Goal: Transaction & Acquisition: Purchase product/service

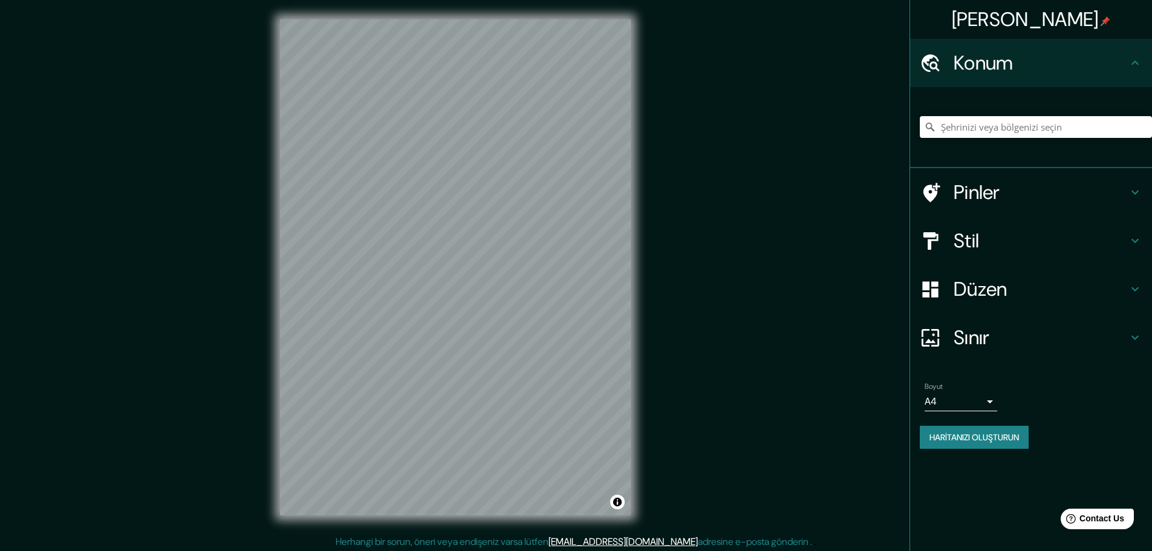
click at [994, 122] on input "Şehrinizi veya bölgenizi seçin" at bounding box center [1035, 127] width 232 height 22
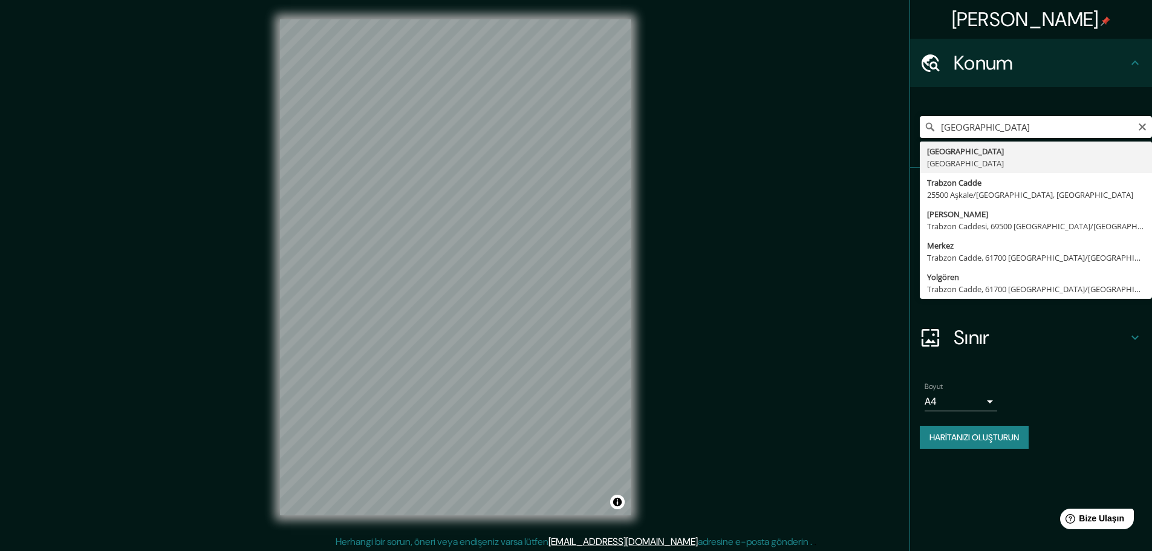
type input "[GEOGRAPHIC_DATA], [GEOGRAPHIC_DATA]"
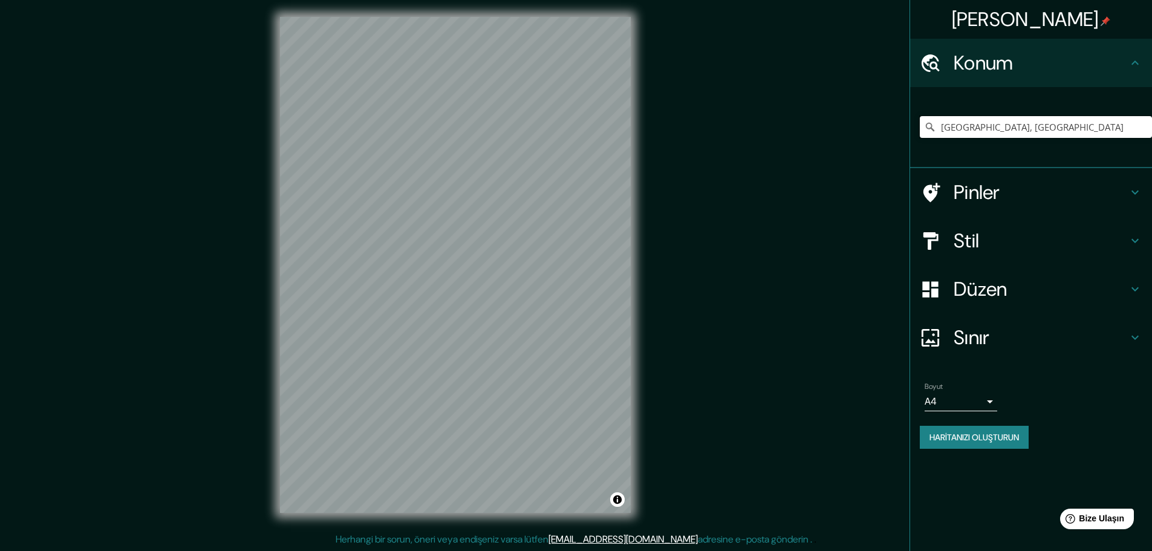
scroll to position [3, 0]
click at [691, 262] on div "© Mapbox © OpenStreetMap Bu haritayı geliştirin" at bounding box center [455, 264] width 1037 height 496
click at [1024, 192] on h4 "Pinler" at bounding box center [1040, 192] width 174 height 24
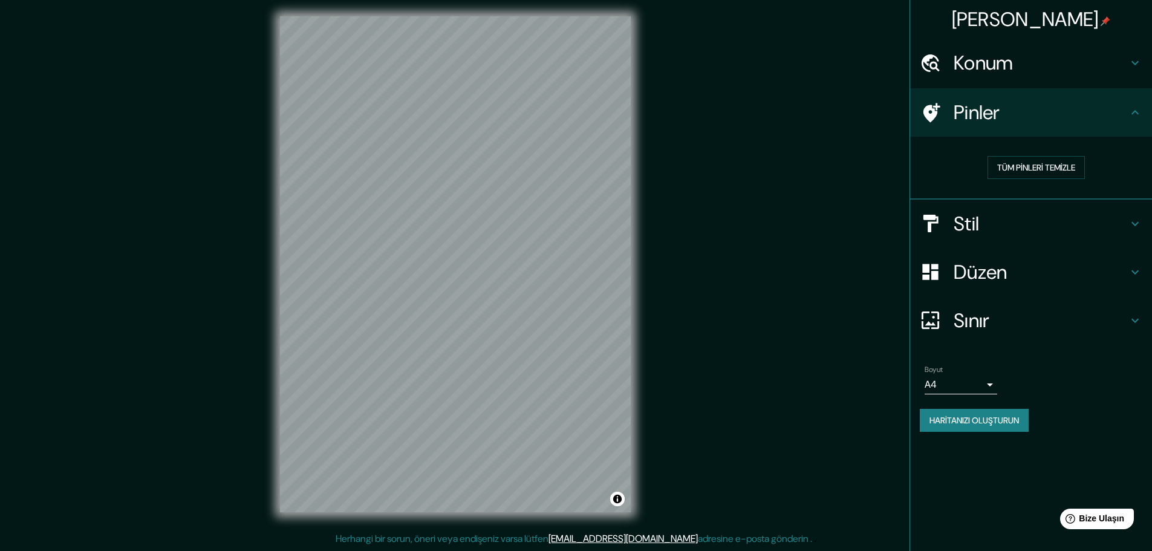
click at [1094, 97] on div "Pinler" at bounding box center [1031, 112] width 242 height 48
click at [1115, 115] on h4 "Pinler" at bounding box center [1040, 112] width 174 height 24
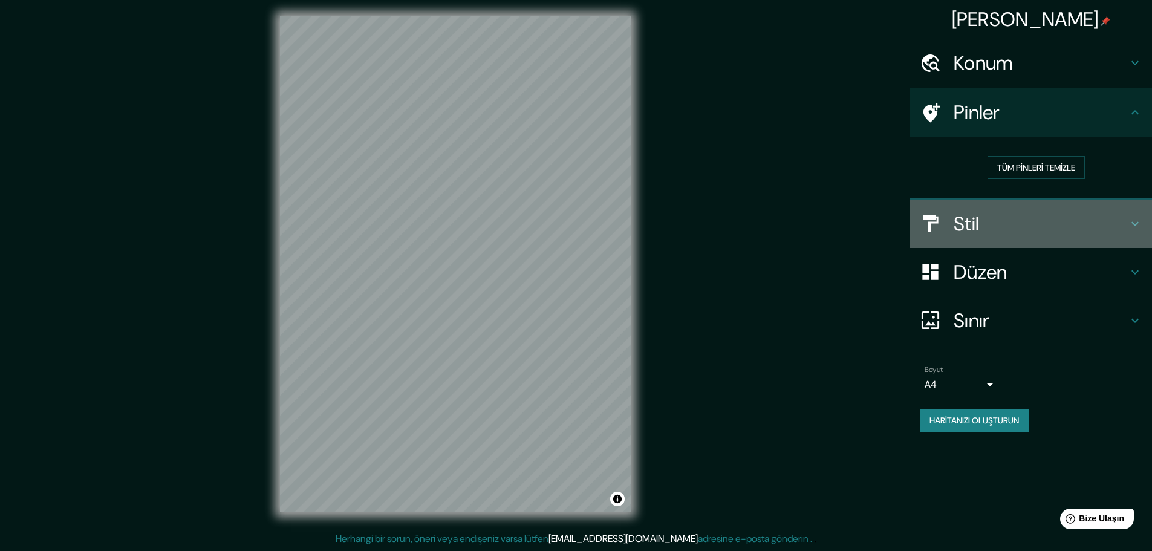
click at [1114, 235] on h4 "Stil" at bounding box center [1040, 224] width 174 height 24
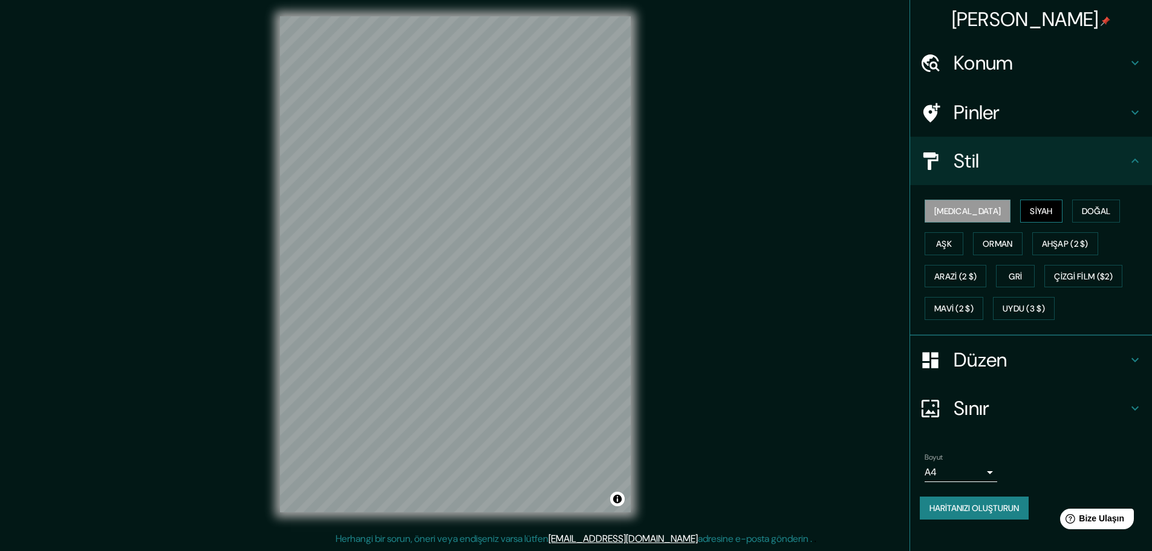
click at [1029, 211] on font "Siyah" at bounding box center [1040, 211] width 23 height 11
click at [1081, 215] on button "Doğal" at bounding box center [1096, 210] width 48 height 23
click at [697, 230] on div "© Mapbox © OpenStreetMap Improve this map" at bounding box center [455, 264] width 1037 height 496
click at [1041, 235] on button "Ahşap (2 $)" at bounding box center [1065, 243] width 66 height 23
click at [1111, 255] on div "Beyaz Siyah Doğal Aşk Orman Ahşap (2 $) Arazi (2 $) Gri Çizgi Film ($2) Mavi (2…" at bounding box center [1035, 260] width 232 height 130
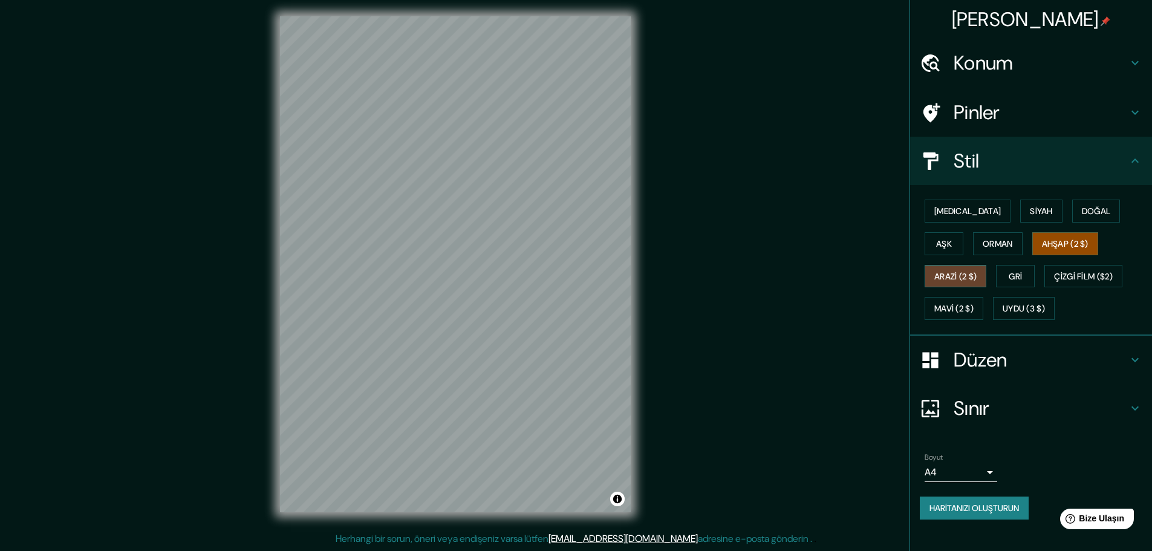
click at [976, 271] on font "Arazi (2 $)" at bounding box center [955, 276] width 42 height 11
click at [1002, 305] on font "Uydu (3 $)" at bounding box center [1023, 308] width 42 height 11
click at [976, 271] on font "Arazi (2 $)" at bounding box center [955, 276] width 42 height 11
click at [983, 297] on button "Mavi (2 $)" at bounding box center [953, 308] width 59 height 23
click at [996, 267] on button "Gri" at bounding box center [1015, 276] width 39 height 23
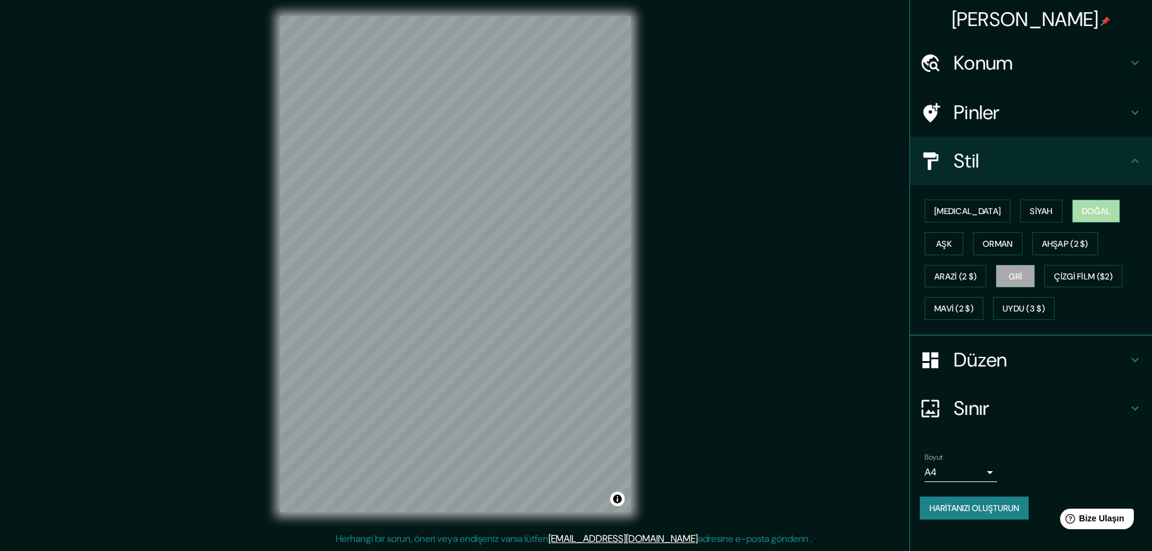
click at [1081, 211] on font "Doğal" at bounding box center [1095, 211] width 29 height 11
click at [1071, 358] on h4 "Düzen" at bounding box center [1040, 360] width 174 height 24
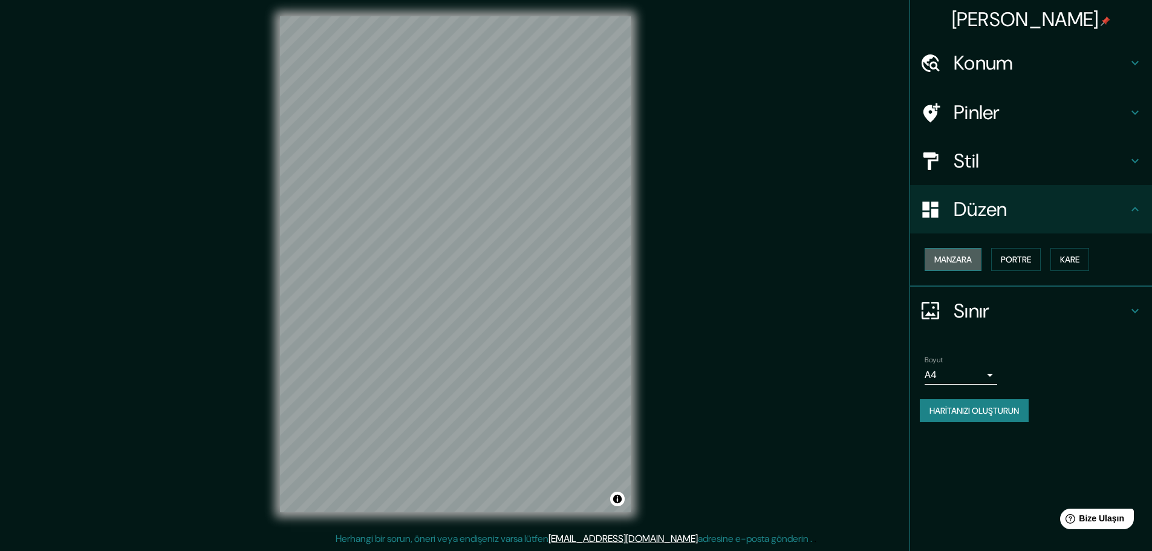
click at [956, 256] on font "Manzara" at bounding box center [952, 259] width 37 height 11
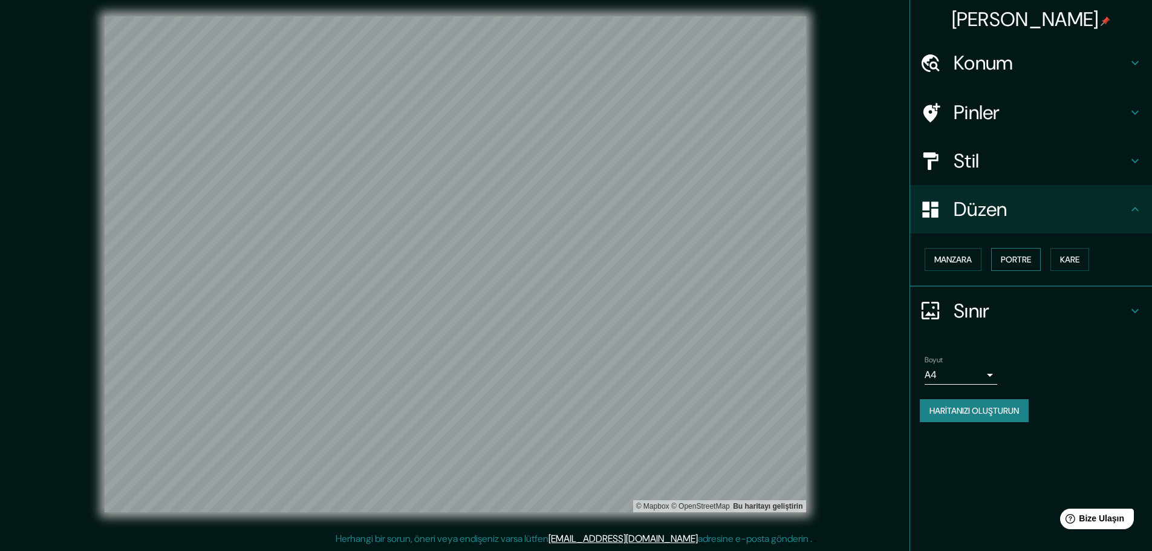
click at [1031, 261] on font "Portre" at bounding box center [1015, 259] width 30 height 11
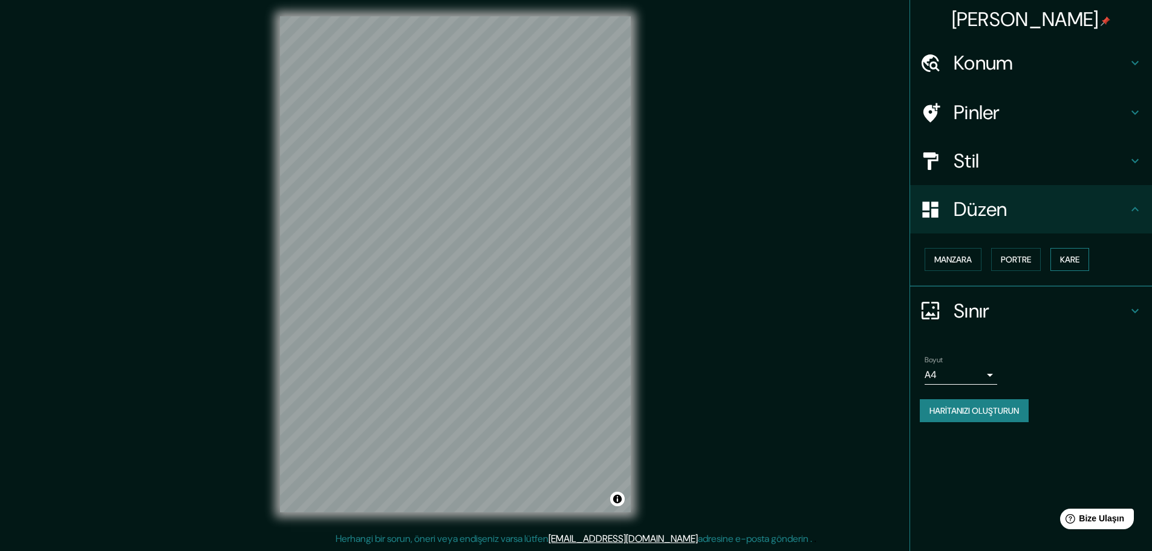
click at [1072, 261] on font "Kare" at bounding box center [1069, 259] width 19 height 11
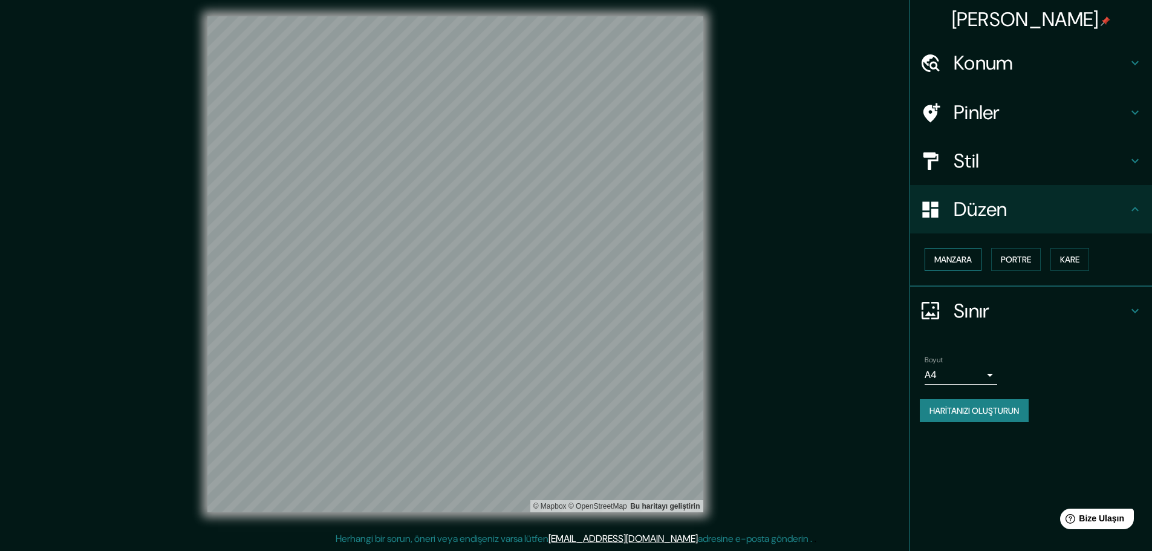
click at [955, 259] on font "Manzara" at bounding box center [952, 259] width 37 height 11
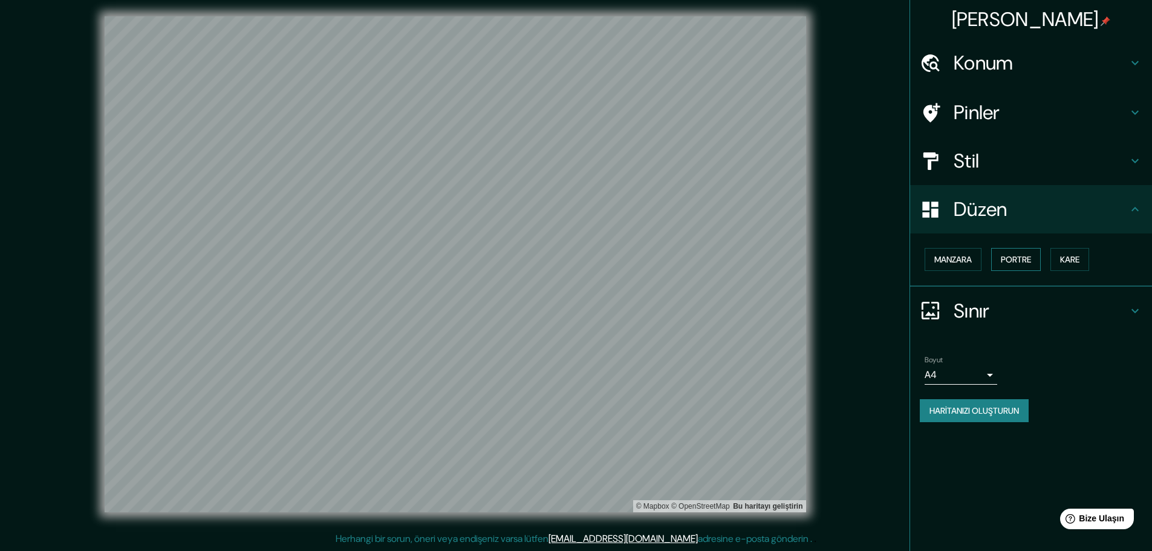
click at [1011, 256] on font "Portre" at bounding box center [1015, 259] width 30 height 11
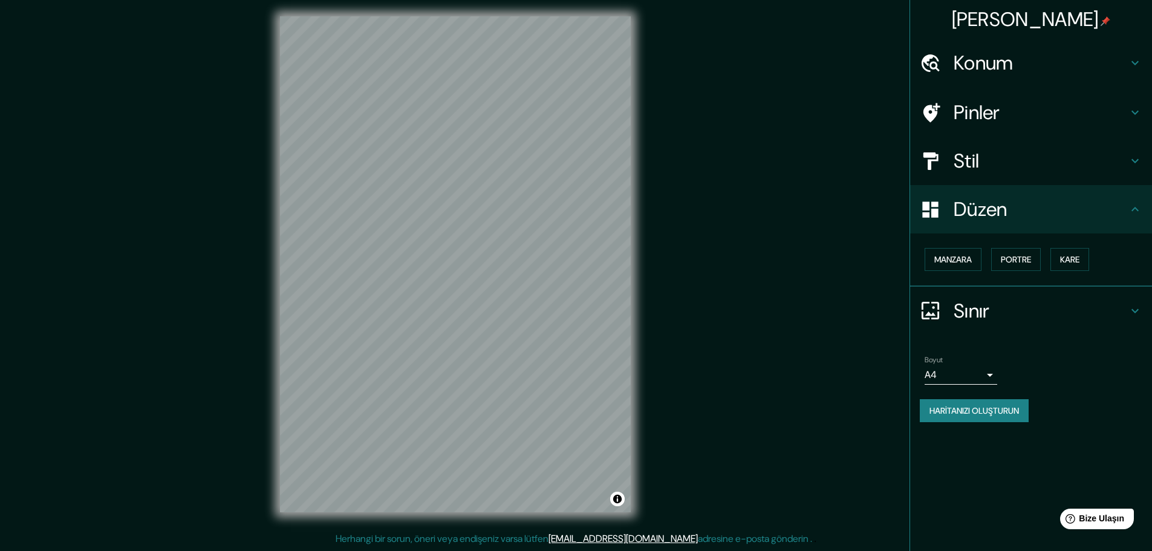
click at [1034, 308] on h4 "Sınır" at bounding box center [1040, 311] width 174 height 24
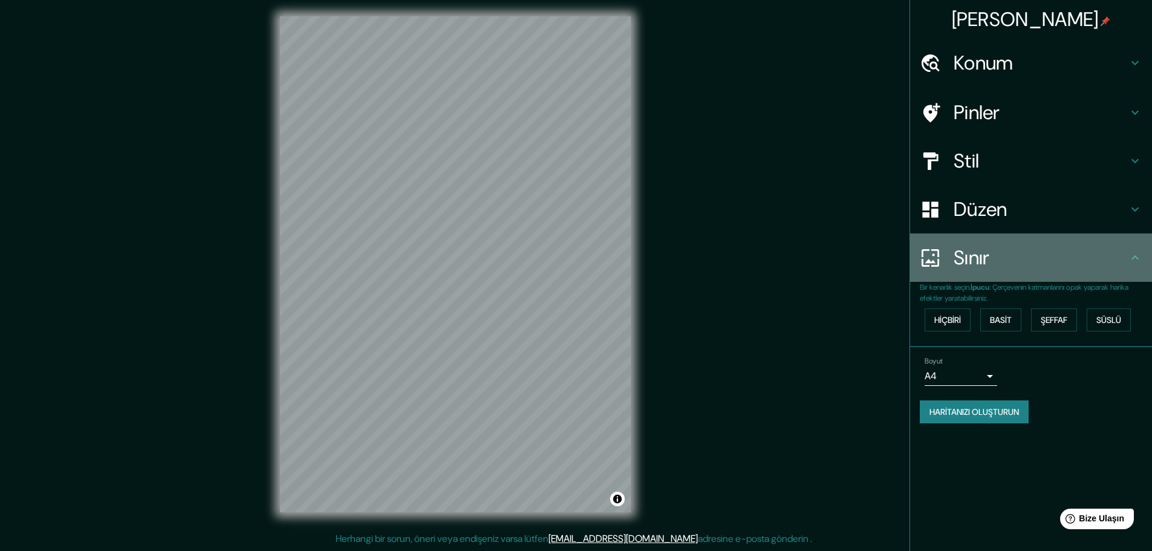
click at [1057, 259] on h4 "Sınır" at bounding box center [1040, 257] width 174 height 24
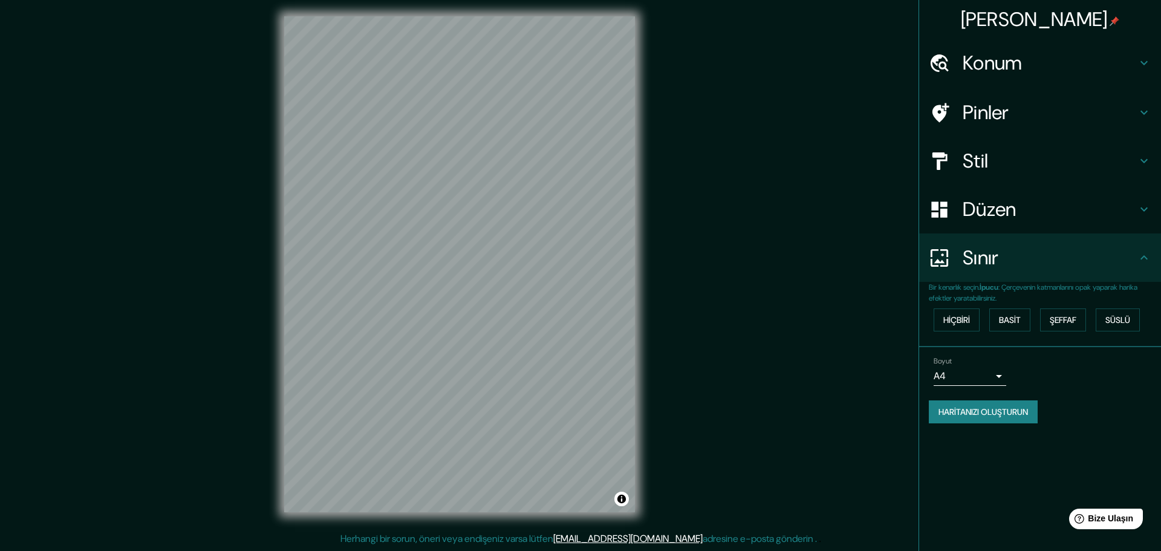
click at [974, 366] on body "Haritalama Konum Trabzon, Türkiye Pinler Stil Düzen Sınır Bir kenarlık seçin. İ…" at bounding box center [580, 272] width 1161 height 551
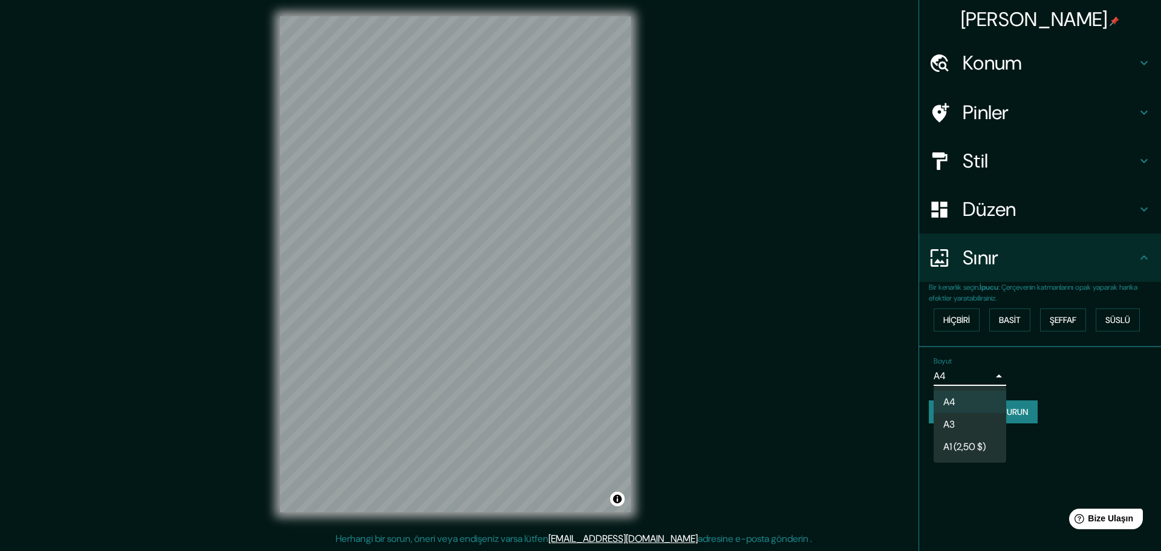
click at [998, 368] on div at bounding box center [580, 275] width 1161 height 551
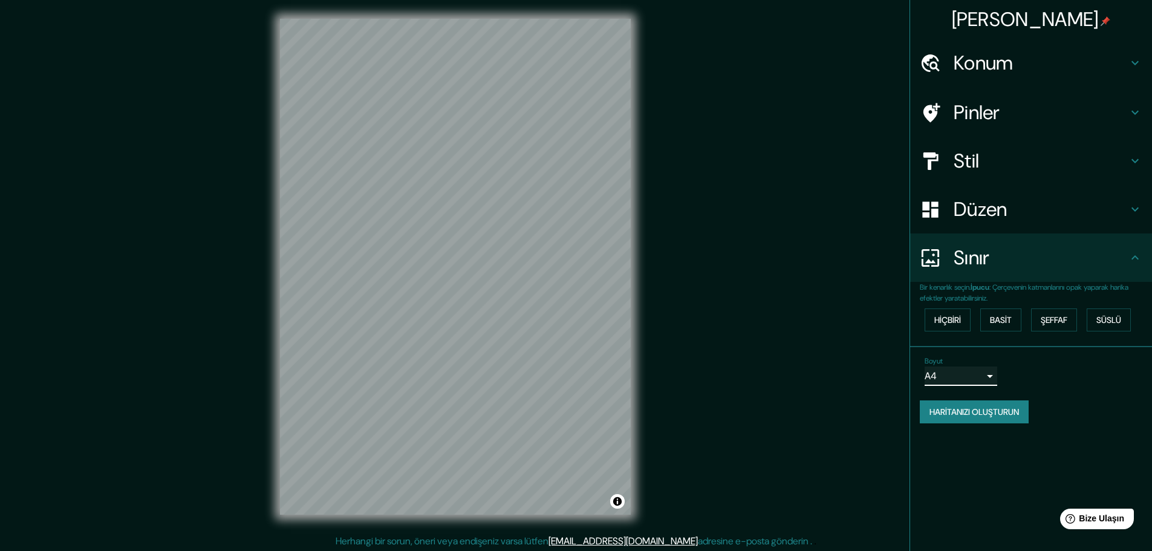
scroll to position [0, 0]
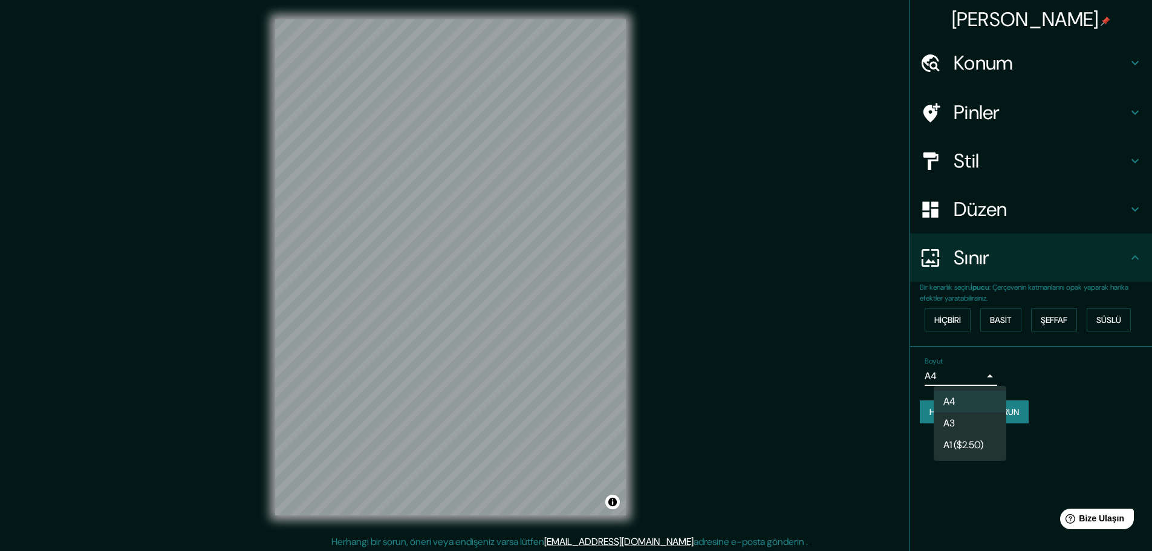
click at [966, 377] on body "Haritalama Konum Trabzon, Türkiye Pinler Stil Düzen Sınır Bir kenarlık seçin. İ…" at bounding box center [576, 275] width 1152 height 551
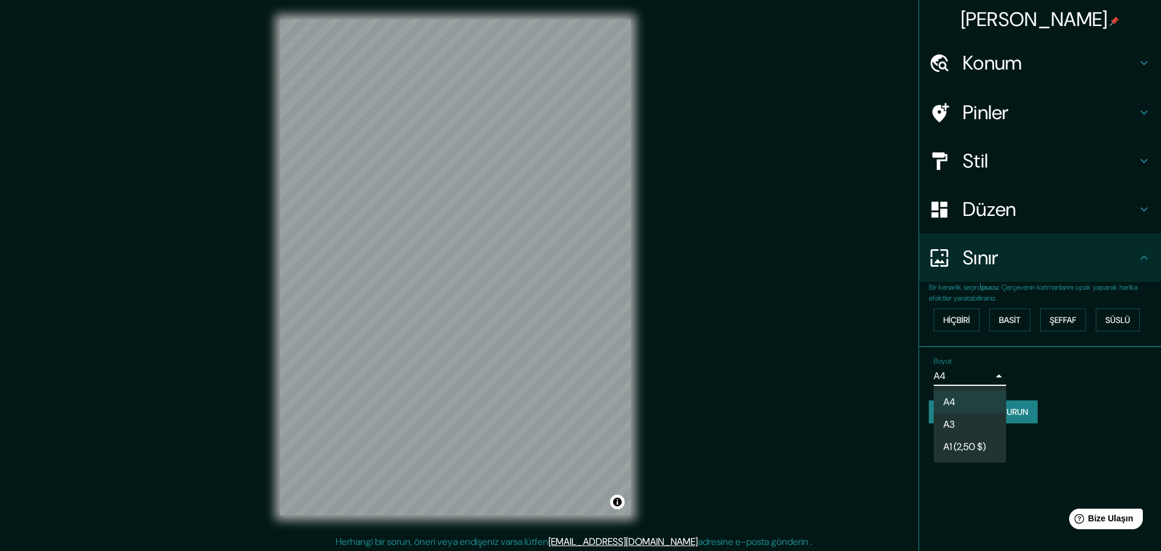
click at [961, 418] on li "A3" at bounding box center [969, 424] width 73 height 22
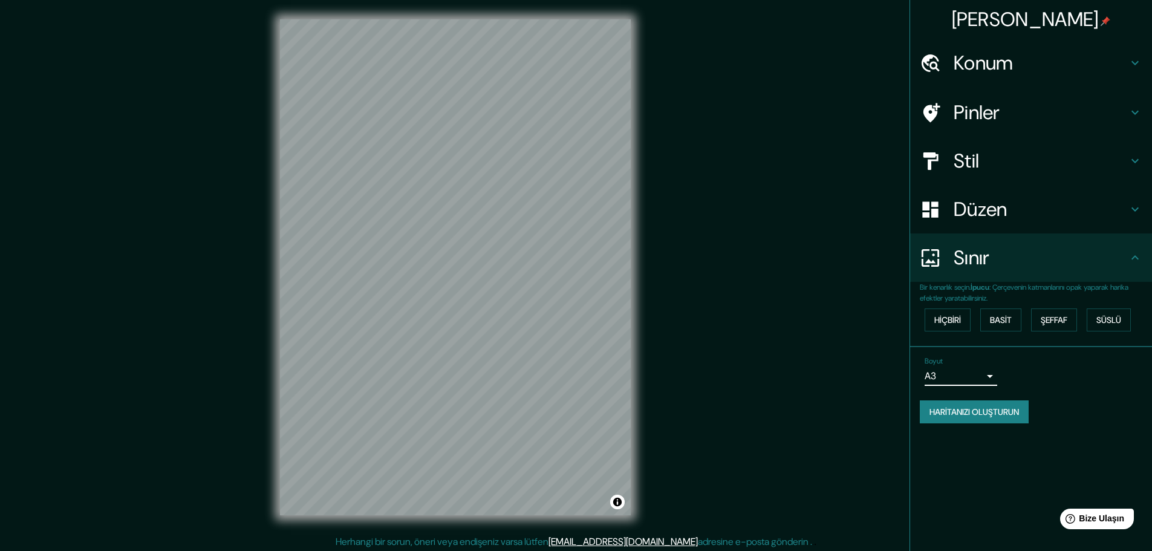
click at [961, 380] on body "Haritalama Konum Trabzon, Türkiye Pinler Stil Düzen Sınır Bir kenarlık seçin. İ…" at bounding box center [576, 275] width 1152 height 551
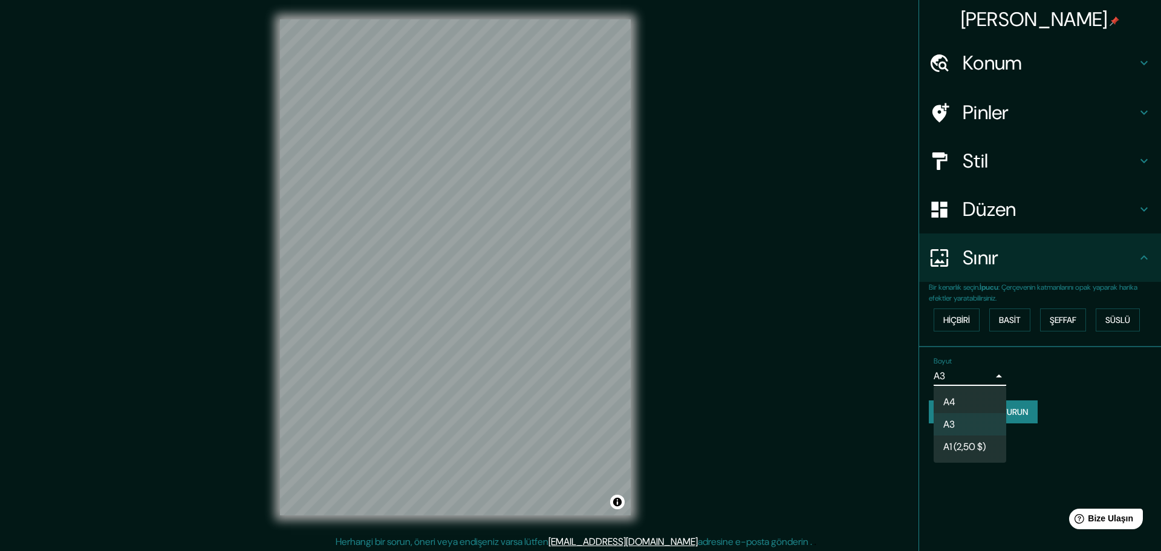
click at [961, 378] on div at bounding box center [580, 275] width 1161 height 551
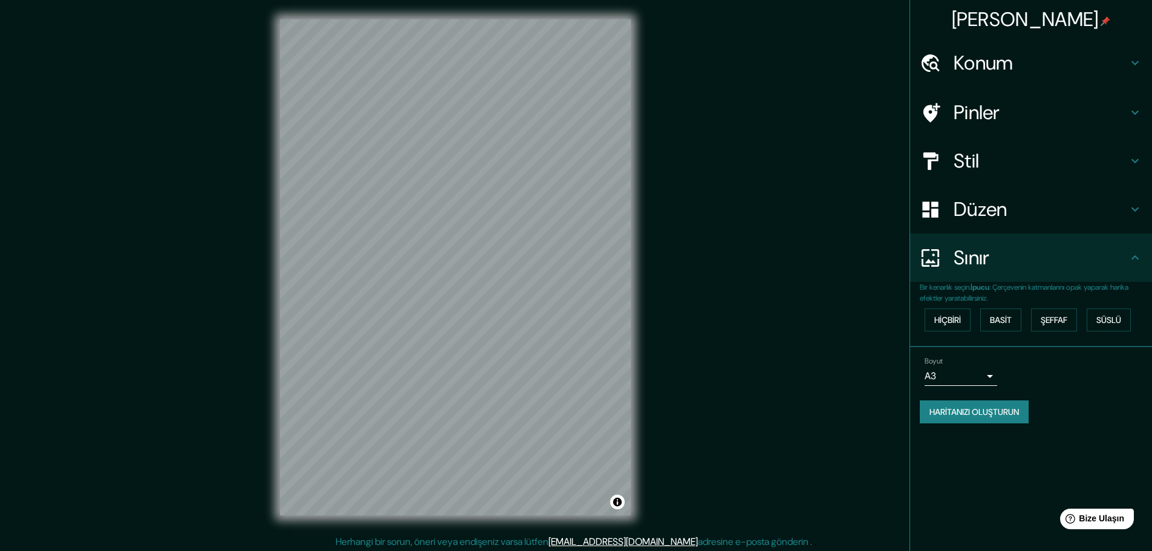
click at [1055, 151] on h4 "Stil" at bounding box center [1040, 161] width 174 height 24
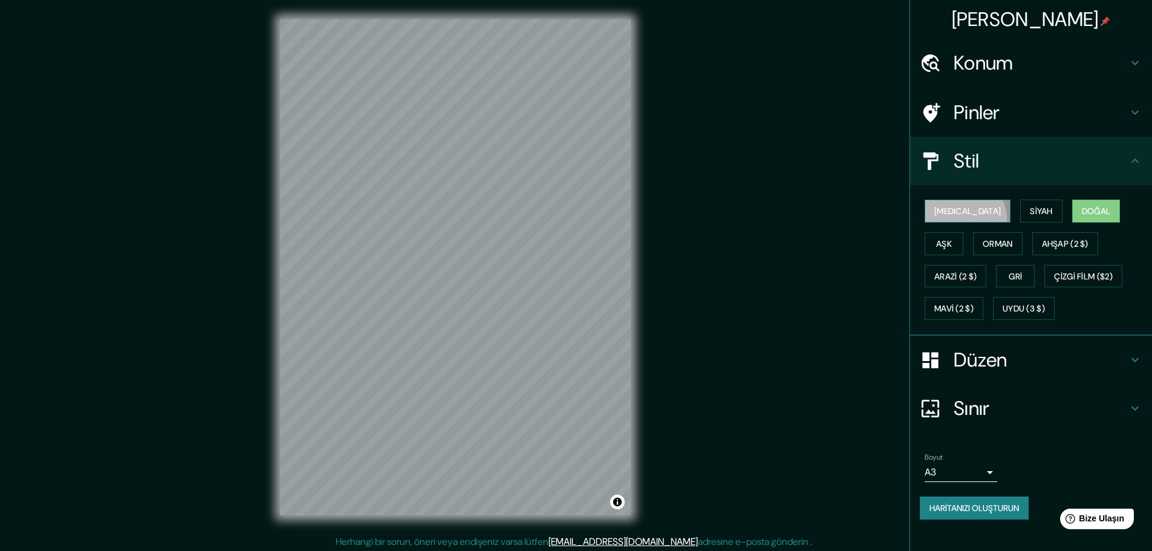
click at [963, 219] on button "[MEDICAL_DATA]" at bounding box center [967, 210] width 86 height 23
click at [1029, 207] on font "Siyah" at bounding box center [1040, 211] width 23 height 11
click at [982, 250] on font "Orman" at bounding box center [997, 244] width 30 height 16
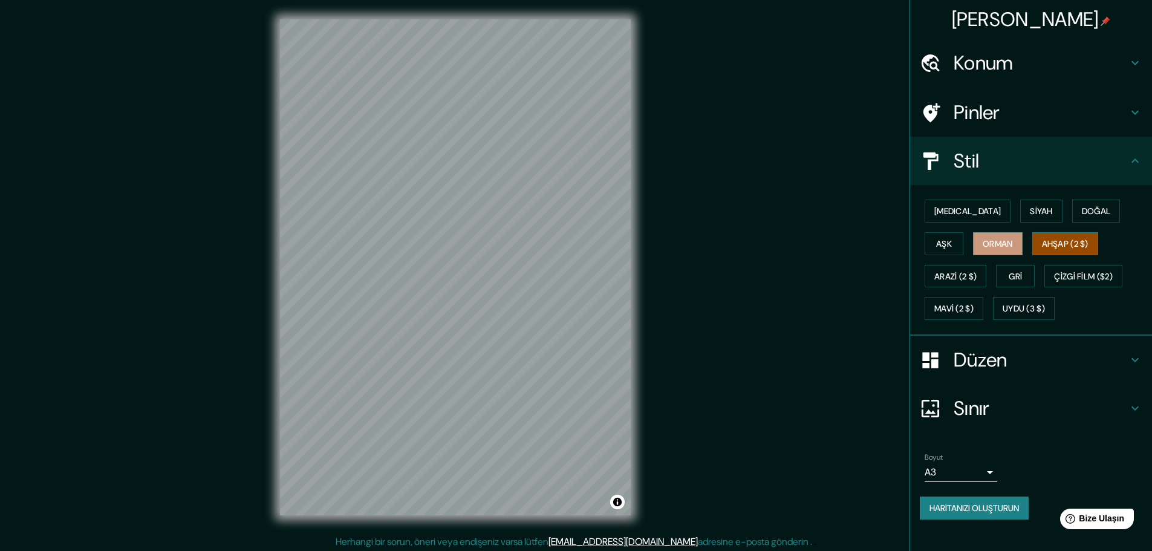
click at [1042, 239] on font "Ahşap (2 $)" at bounding box center [1065, 243] width 47 height 11
click at [976, 271] on font "Arazi (2 $)" at bounding box center [955, 276] width 42 height 11
click at [973, 303] on font "Mavi (2 $)" at bounding box center [953, 308] width 39 height 11
click at [996, 278] on button "Gri" at bounding box center [1015, 276] width 39 height 23
click at [725, 245] on div "© Mapbox © OpenStreetMap Improve this map" at bounding box center [455, 267] width 1037 height 496
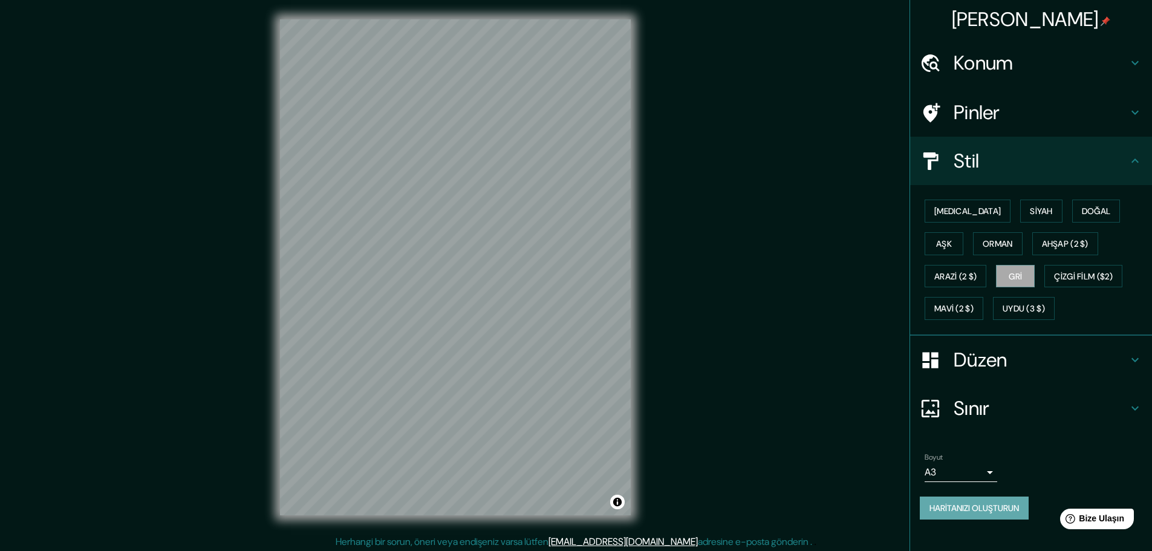
click at [988, 507] on font "Haritanızı oluşturun" at bounding box center [973, 507] width 89 height 11
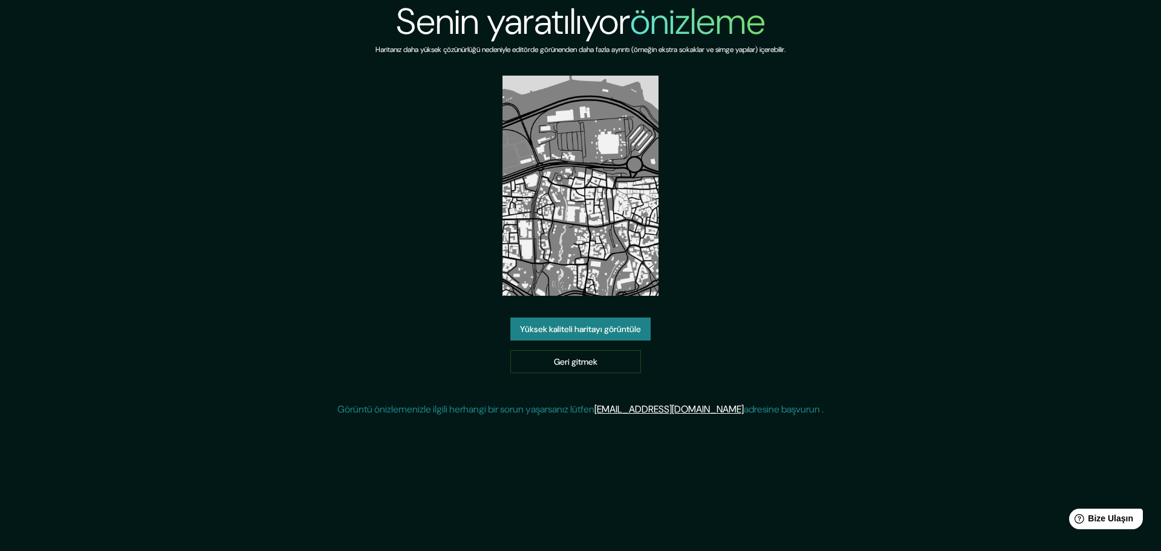
click at [608, 319] on link "Yüksek kaliteli haritayı görüntüle" at bounding box center [580, 328] width 140 height 23
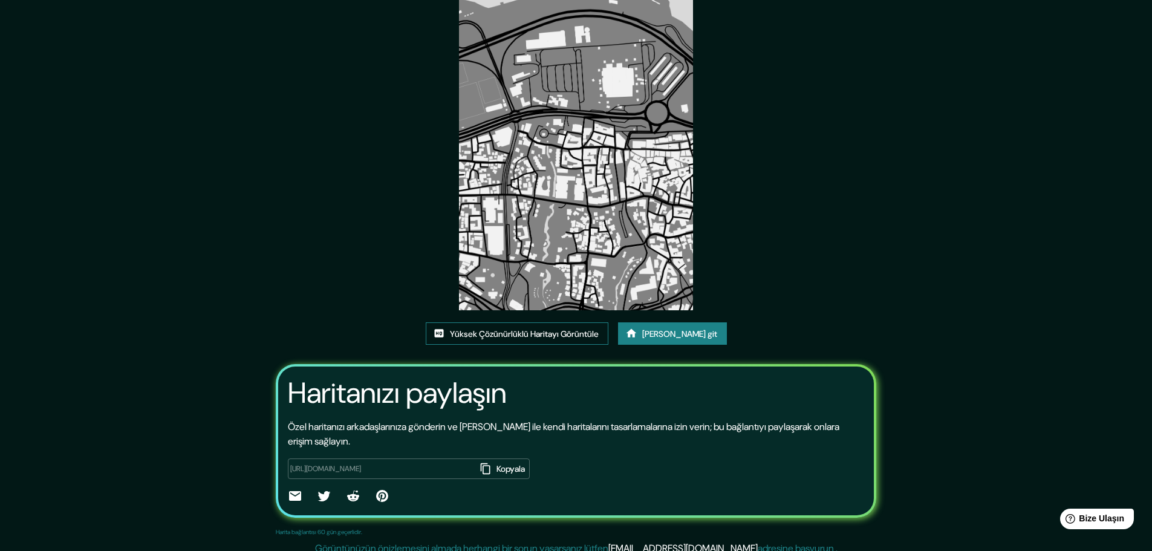
scroll to position [83, 0]
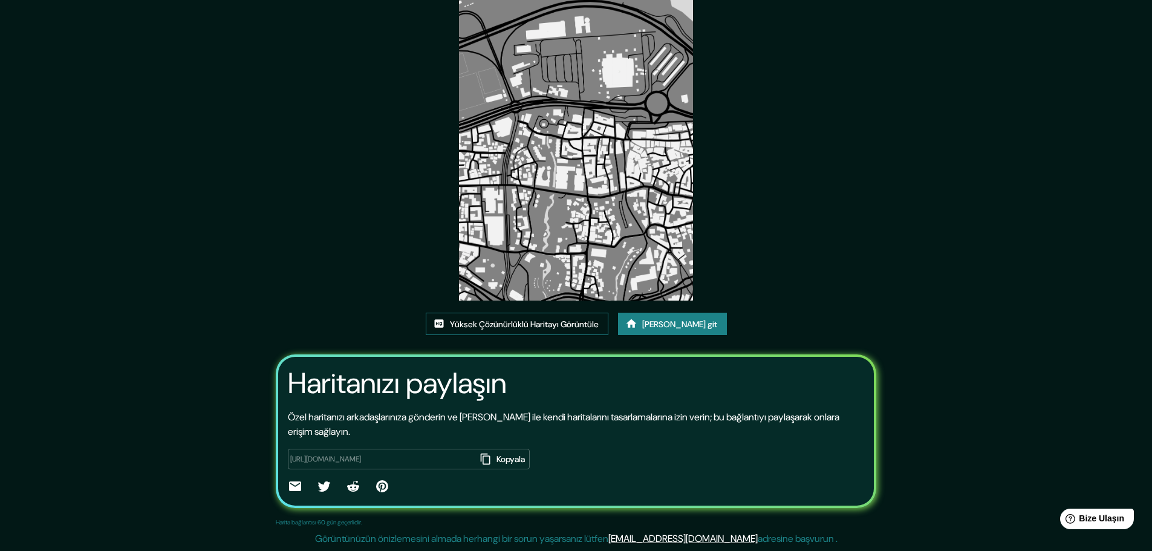
click at [513, 330] on font "Yüksek Çözünürlüklü Haritayı Görüntüle" at bounding box center [524, 324] width 149 height 16
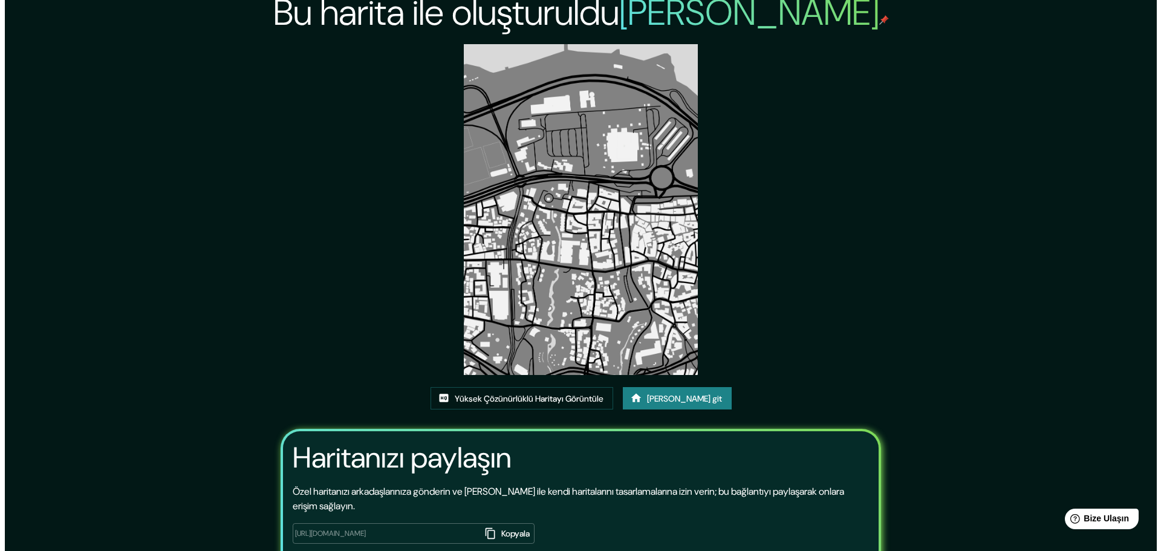
scroll to position [0, 0]
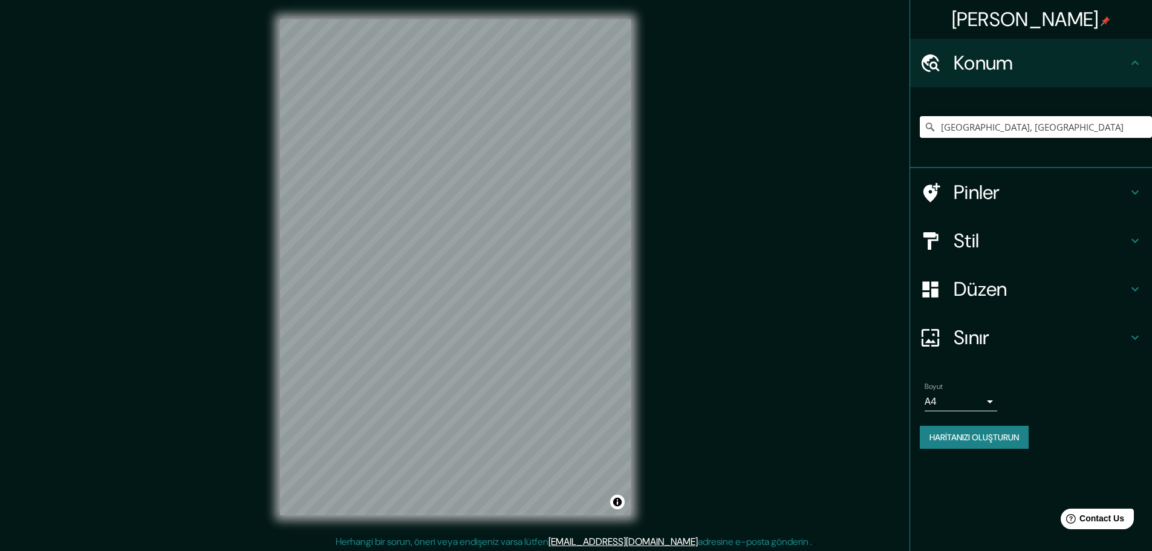
click at [983, 131] on input "[GEOGRAPHIC_DATA], [GEOGRAPHIC_DATA]" at bounding box center [1035, 127] width 232 height 22
click at [984, 131] on input "Trabzon, Türkiye" at bounding box center [1035, 127] width 232 height 22
click at [1035, 129] on input "Trabzon, Türkiye" at bounding box center [1035, 127] width 232 height 22
drag, startPoint x: 1030, startPoint y: 122, endPoint x: 976, endPoint y: 141, distance: 57.2
click at [976, 141] on div "Trabzon, Türkiye" at bounding box center [1035, 127] width 232 height 60
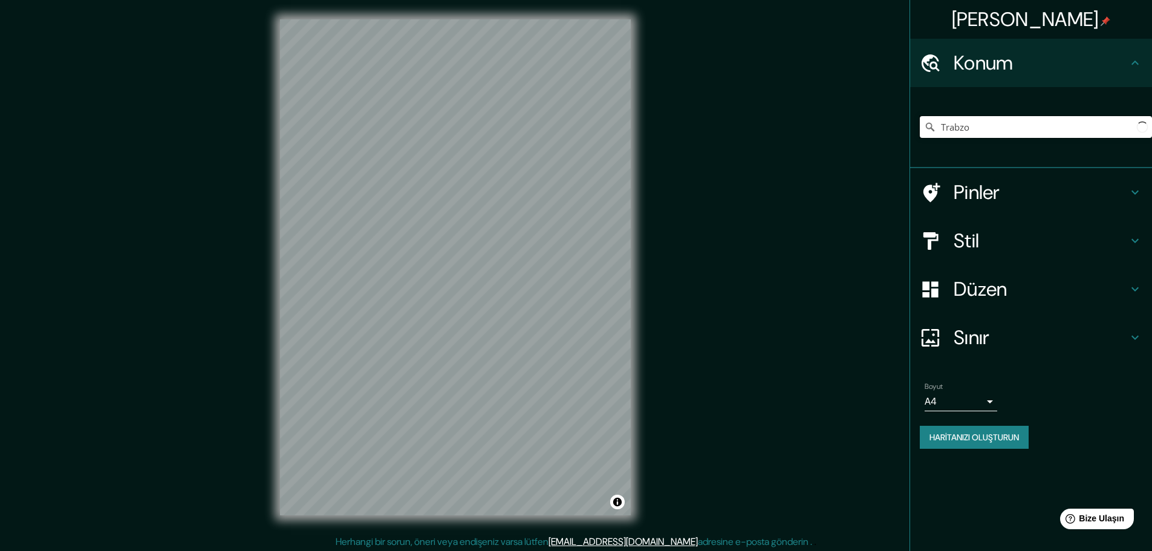
type input "Trabzon, Türkiye"
click at [972, 400] on body "Haritalama Konum Trabzon, Türkiye Trabzon Türkiye Trabzon Cadde 25500 Aşkale/Er…" at bounding box center [576, 275] width 1152 height 551
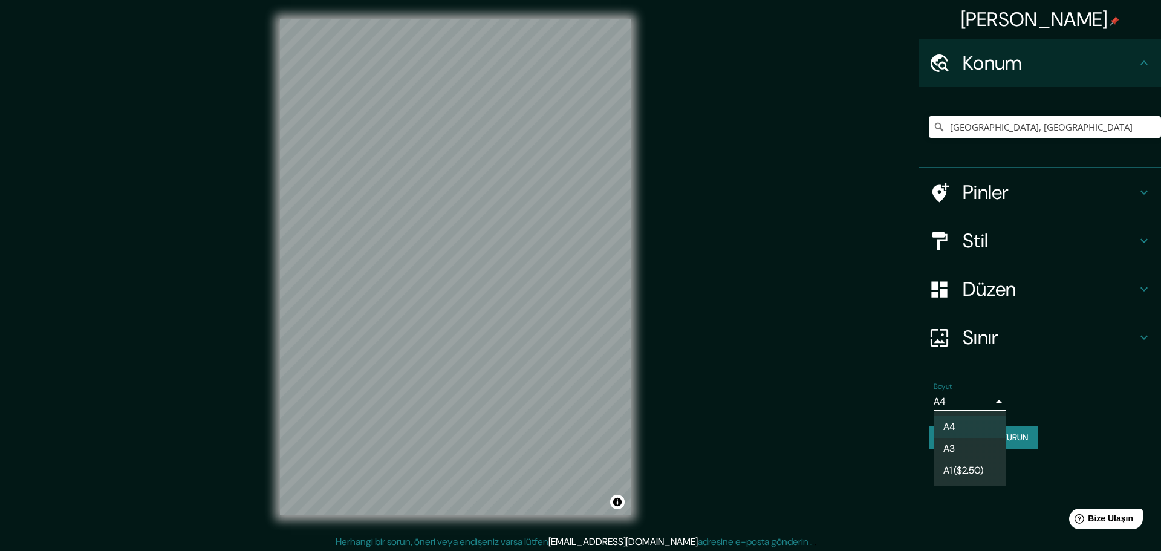
click at [958, 443] on li "A3" at bounding box center [969, 449] width 73 height 22
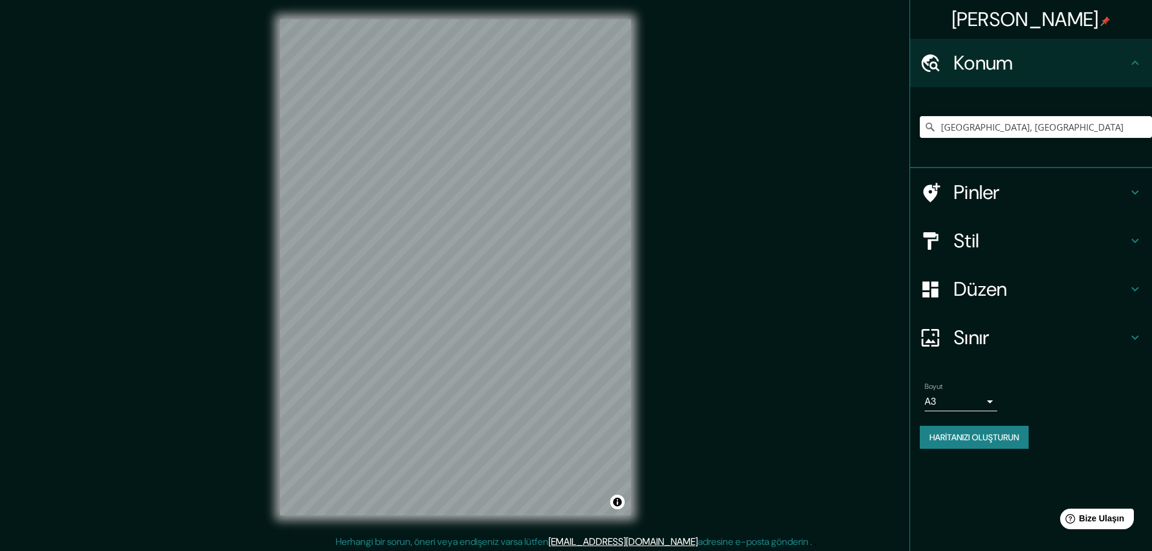
click at [1004, 195] on h4 "Pinler" at bounding box center [1040, 192] width 174 height 24
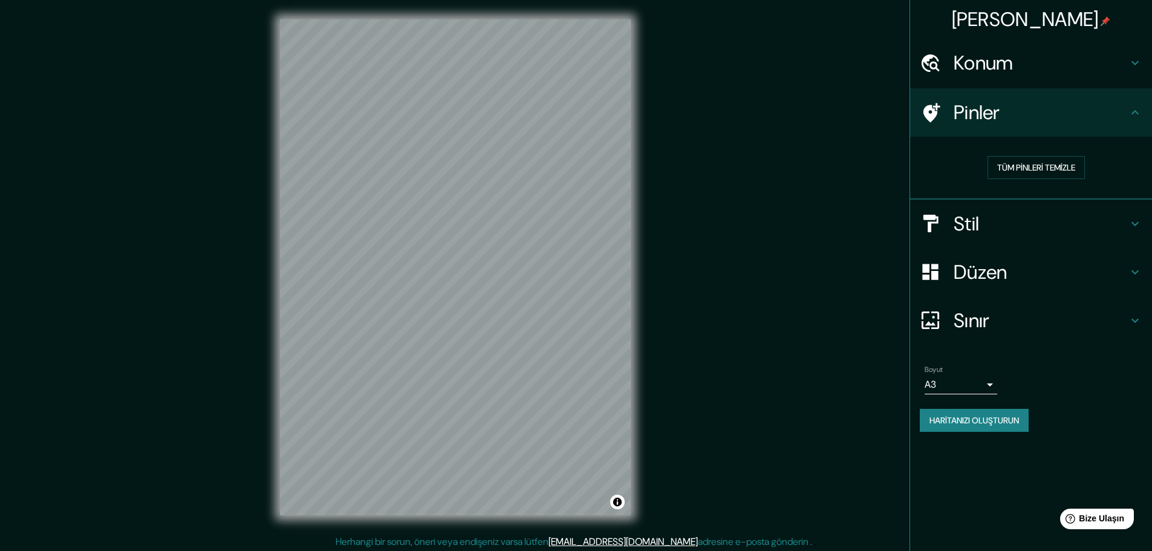
click at [1029, 126] on div "Pinler" at bounding box center [1031, 112] width 242 height 48
click at [989, 215] on h4 "Stil" at bounding box center [1040, 224] width 174 height 24
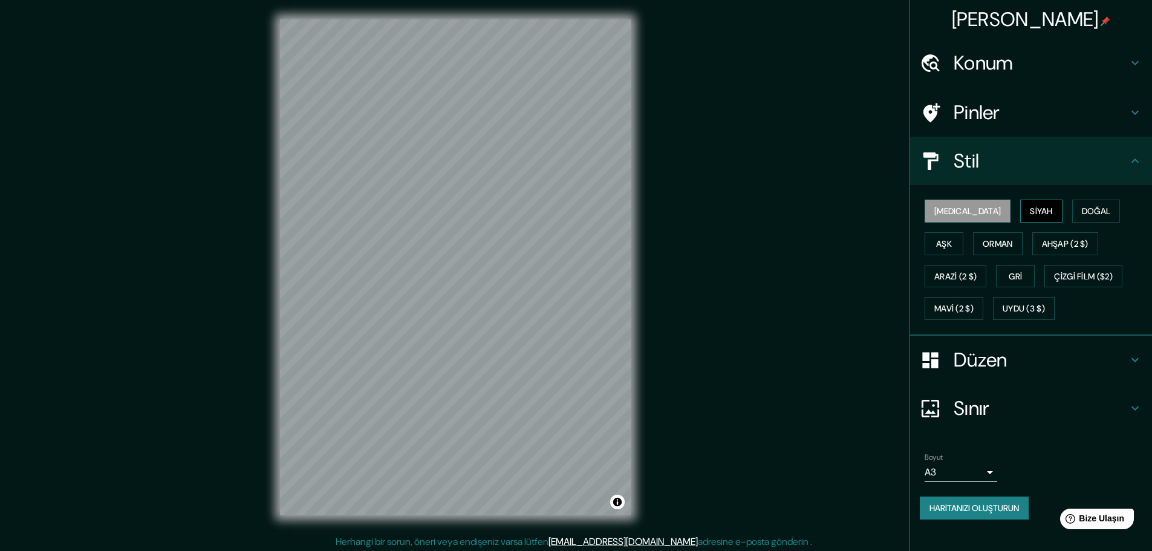
click at [1020, 205] on button "Siyah" at bounding box center [1041, 210] width 42 height 23
click at [961, 210] on button "[MEDICAL_DATA]" at bounding box center [967, 210] width 86 height 23
click at [1072, 211] on button "Doğal" at bounding box center [1096, 210] width 48 height 23
click at [1002, 303] on font "Uydu (3 $)" at bounding box center [1023, 308] width 42 height 11
click at [973, 303] on font "Mavi (2 $)" at bounding box center [953, 308] width 39 height 11
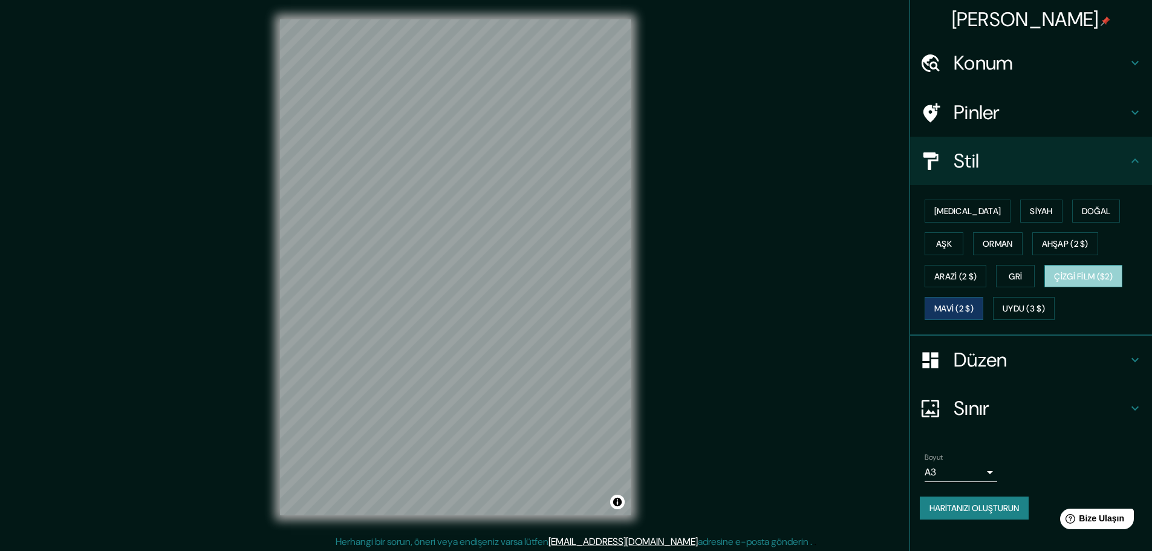
click at [1054, 271] on font "Çizgi Film ($2)" at bounding box center [1083, 276] width 59 height 11
click at [996, 274] on button "Gri" at bounding box center [1015, 276] width 39 height 23
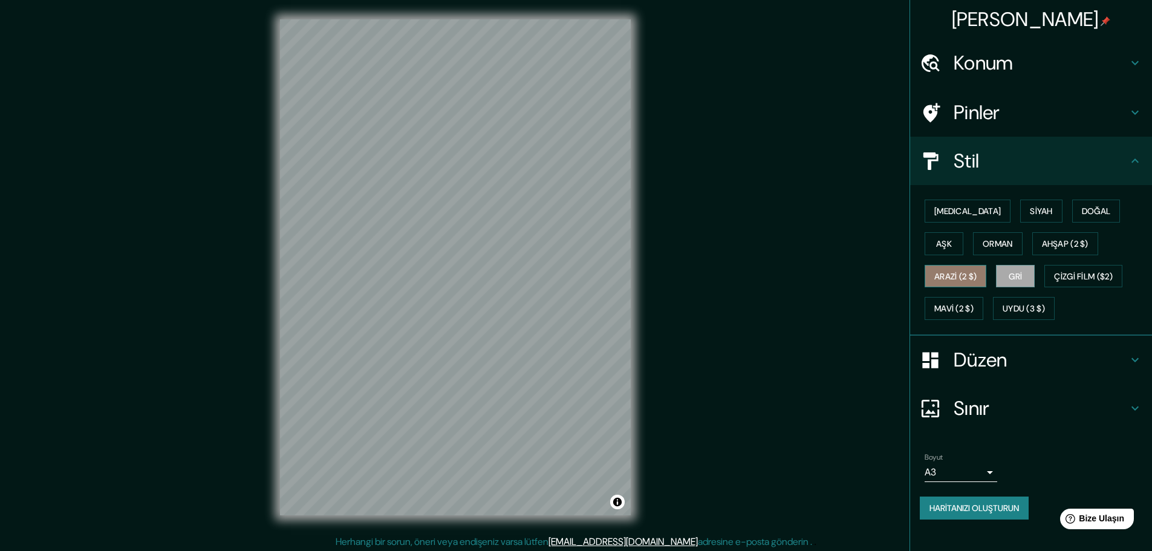
click at [976, 271] on font "Arazi (2 $)" at bounding box center [955, 276] width 42 height 11
click at [982, 244] on font "Orman" at bounding box center [997, 243] width 30 height 11
click at [1003, 401] on h4 "Sınır" at bounding box center [1040, 408] width 174 height 24
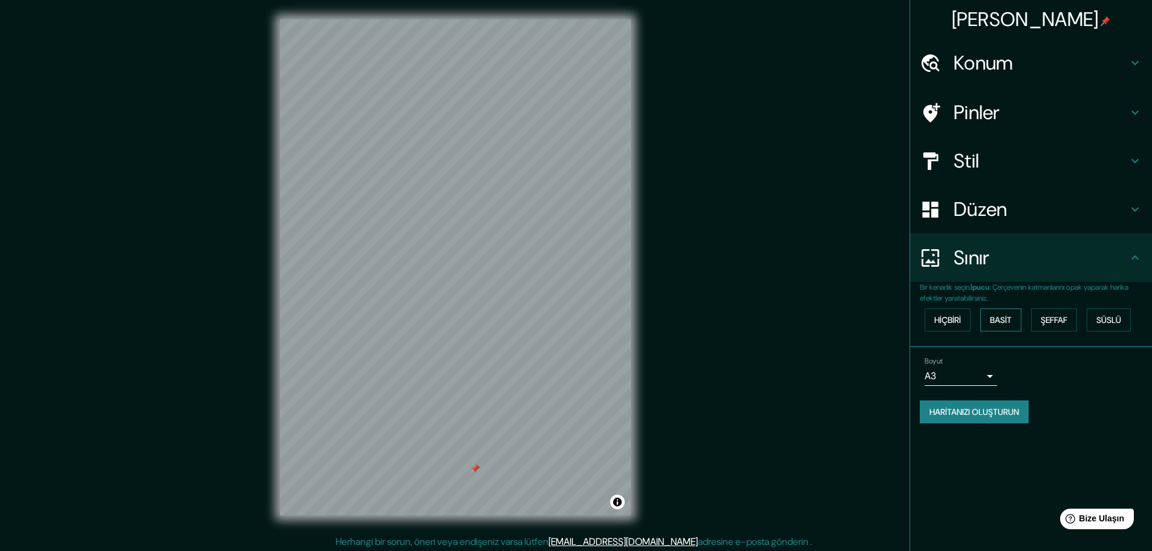
click at [988, 321] on button "Basit" at bounding box center [1000, 319] width 41 height 23
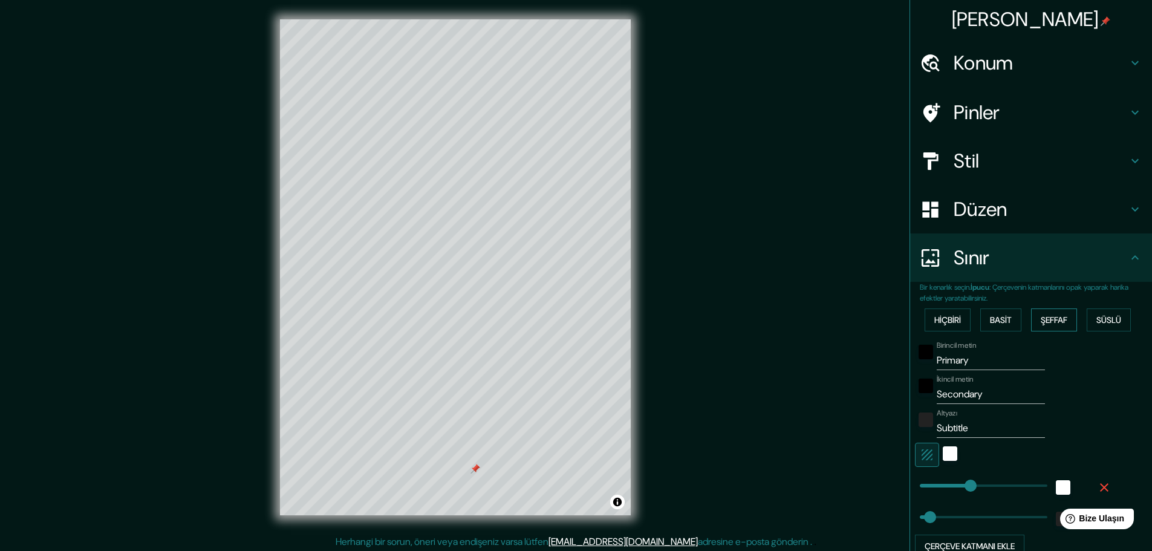
click at [1043, 322] on font "Şeffaf" at bounding box center [1053, 319] width 27 height 11
click at [1086, 323] on button "Süslü" at bounding box center [1108, 319] width 44 height 23
click at [924, 313] on button "Hiçbiri" at bounding box center [947, 319] width 46 height 23
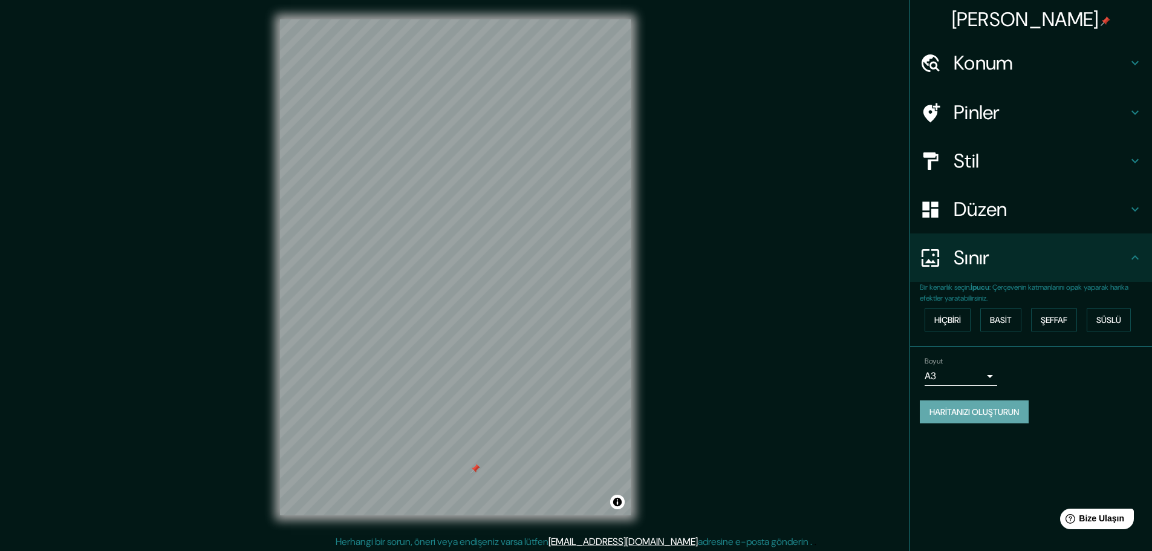
click at [954, 408] on font "Haritanızı oluşturun" at bounding box center [973, 411] width 89 height 11
click at [1004, 411] on font "Haritanızı oluşturun" at bounding box center [973, 411] width 89 height 11
click at [992, 169] on h4 "Stil" at bounding box center [1040, 161] width 174 height 24
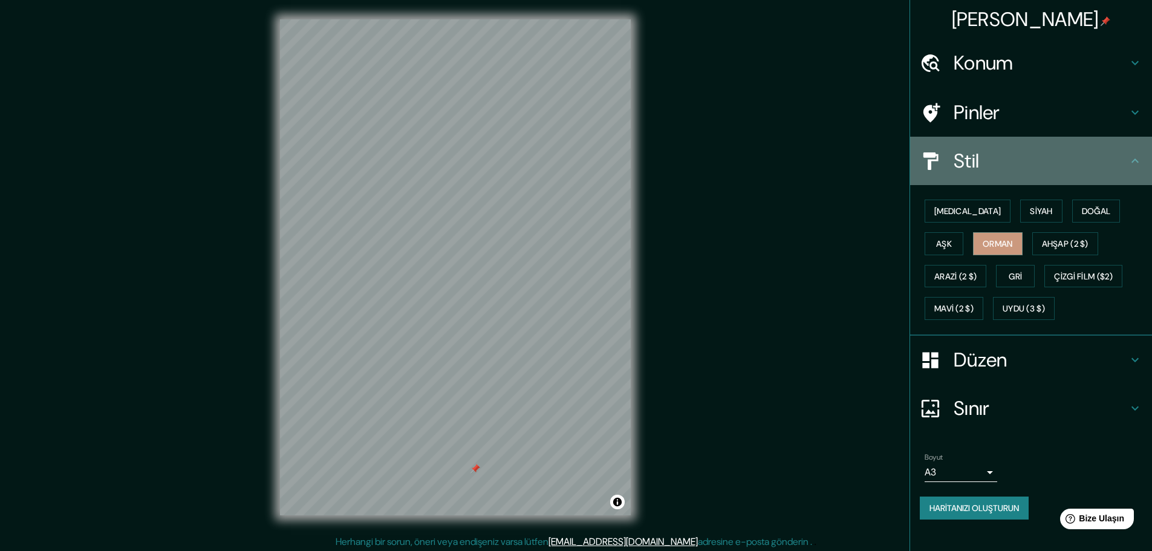
click at [999, 160] on h4 "Stil" at bounding box center [1040, 161] width 174 height 24
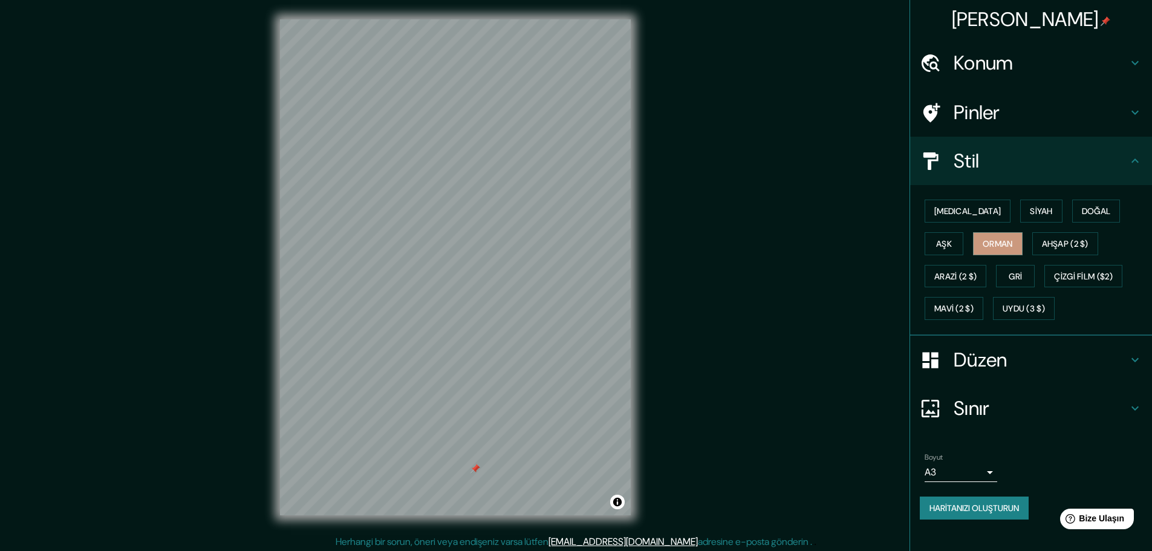
click at [1068, 155] on h4 "Stil" at bounding box center [1040, 161] width 174 height 24
click at [1086, 109] on h4 "Pinler" at bounding box center [1040, 112] width 174 height 24
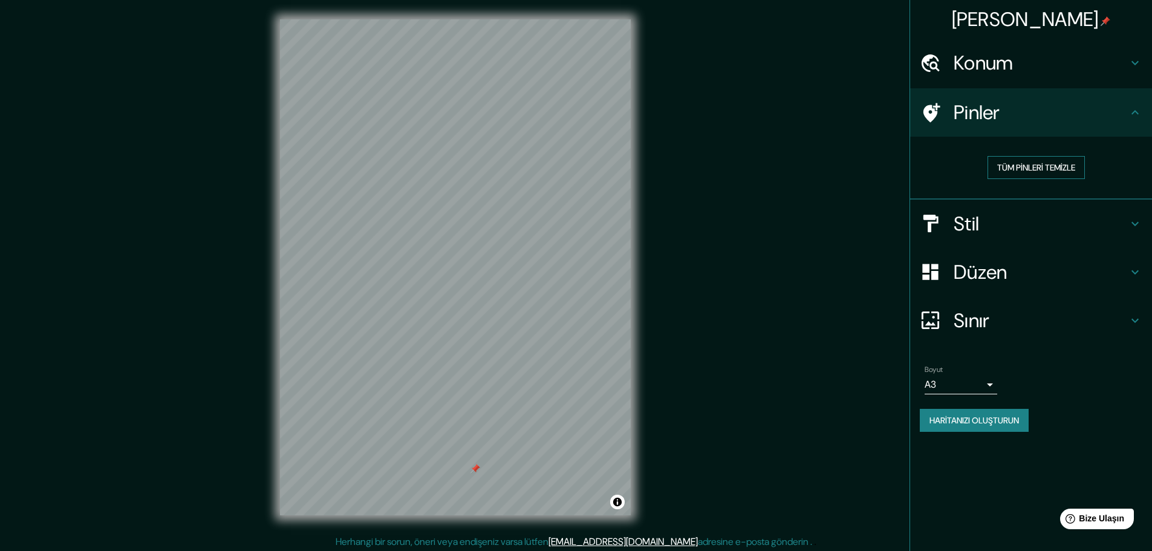
click at [1023, 163] on font "Tüm pinleri temizle" at bounding box center [1036, 167] width 78 height 11
click at [1035, 122] on h4 "Pinler" at bounding box center [1040, 112] width 174 height 24
drag, startPoint x: 805, startPoint y: 139, endPoint x: 779, endPoint y: 207, distance: 73.1
click at [778, 210] on div "Haritalama Konum Trabzon, Türkiye Trabzon Türkiye Trabzon Cadde 25500 Aşkale/Er…" at bounding box center [576, 277] width 1152 height 554
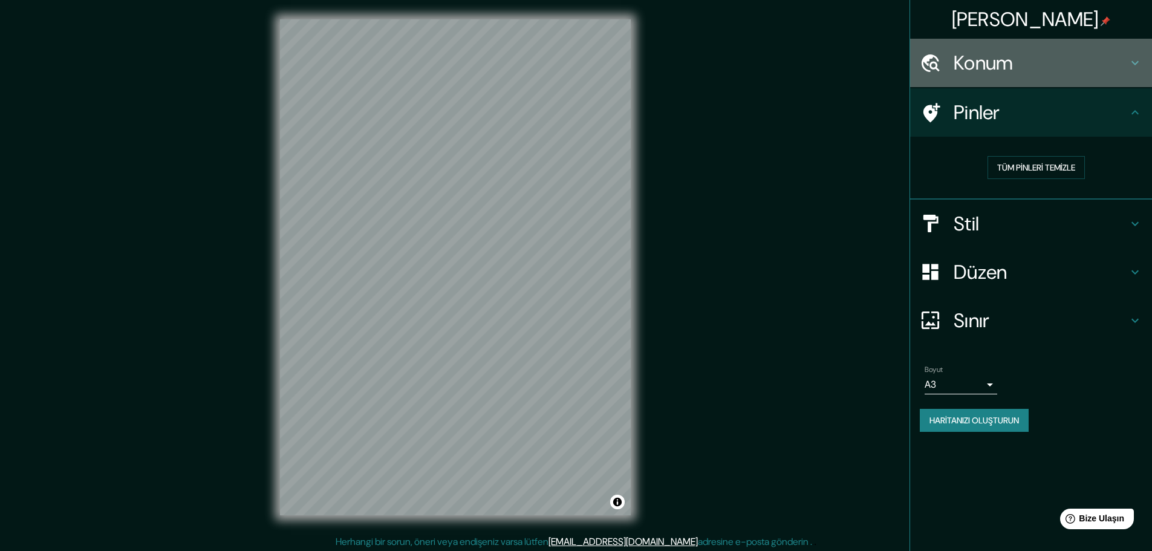
click at [967, 73] on font "Konum" at bounding box center [983, 62] width 60 height 25
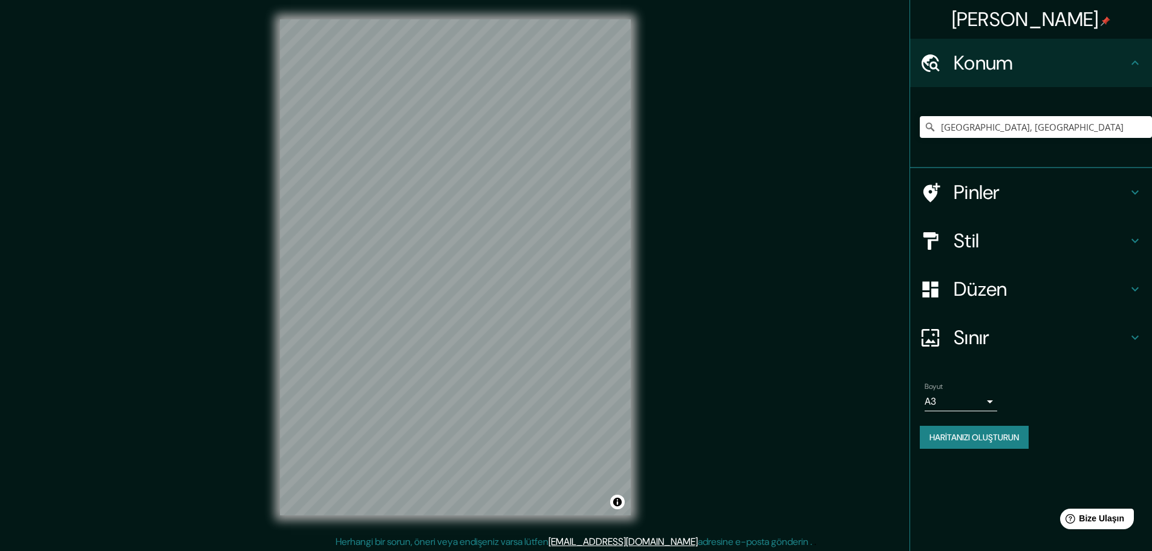
click at [973, 66] on font "Konum" at bounding box center [983, 62] width 60 height 25
click at [1002, 279] on font "Düzen" at bounding box center [980, 288] width 54 height 25
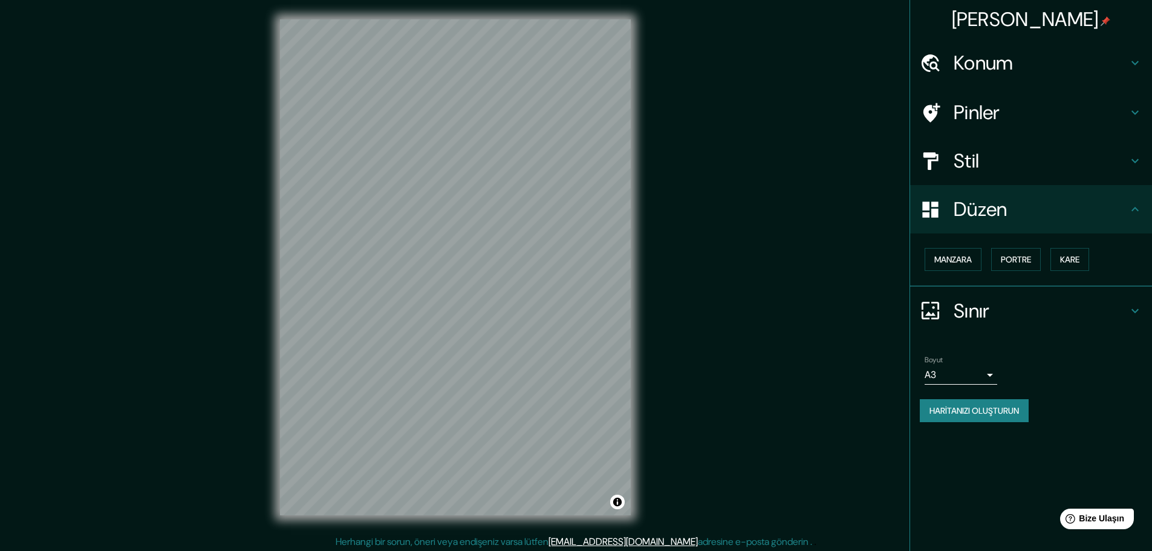
click at [997, 416] on font "Haritanızı oluşturun" at bounding box center [973, 411] width 89 height 16
click at [988, 408] on font "Haritanızı oluşturun" at bounding box center [973, 410] width 89 height 11
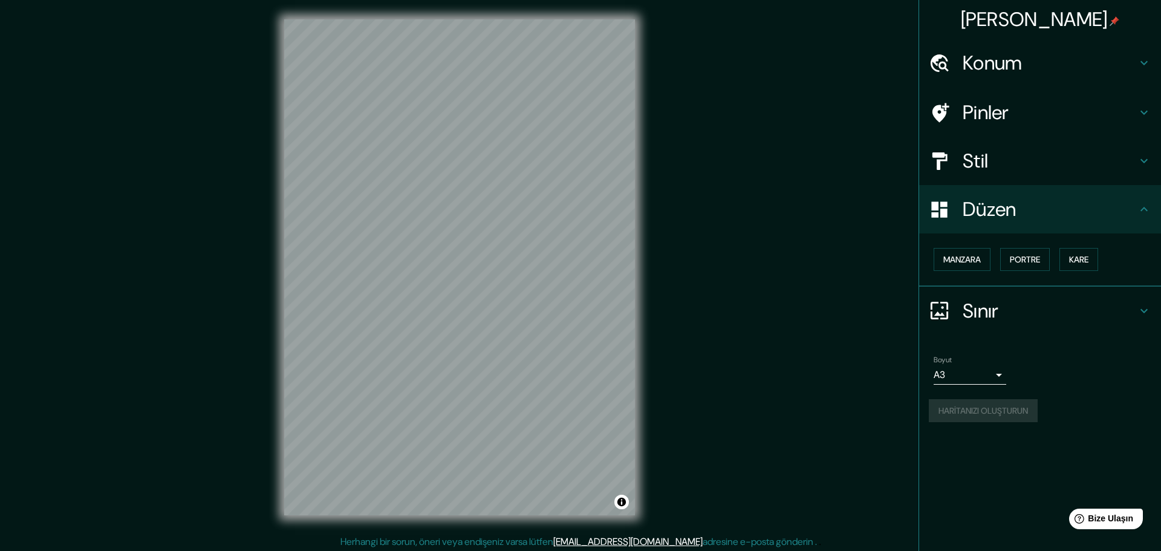
click at [987, 377] on body "Haritalama Konum Trabzon, Türkiye Trabzon Türkiye Trabzon Cadde 25500 Aşkale/Er…" at bounding box center [580, 275] width 1161 height 551
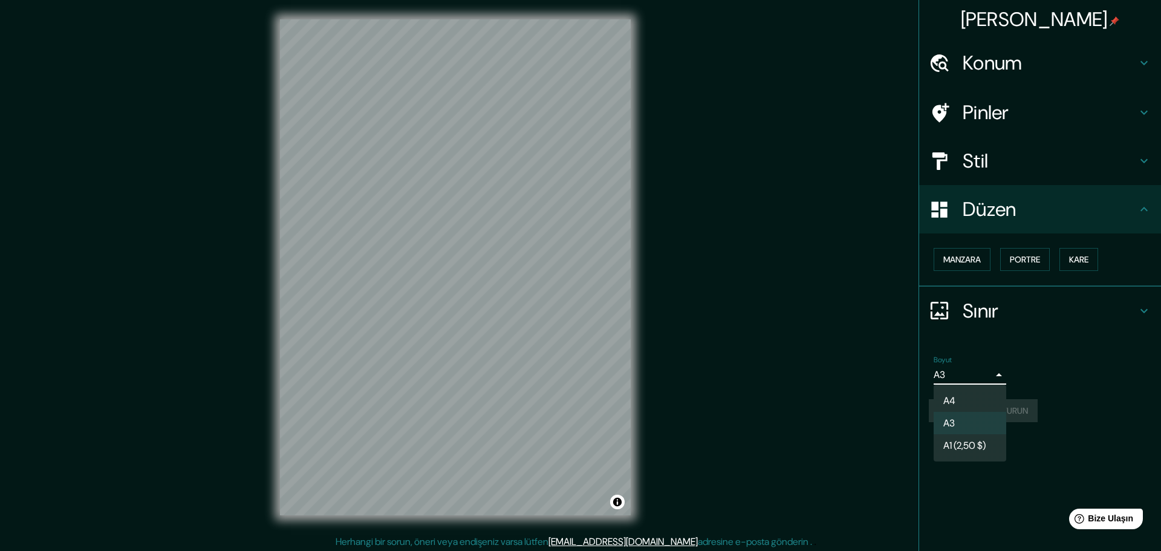
click at [990, 371] on div at bounding box center [580, 275] width 1161 height 551
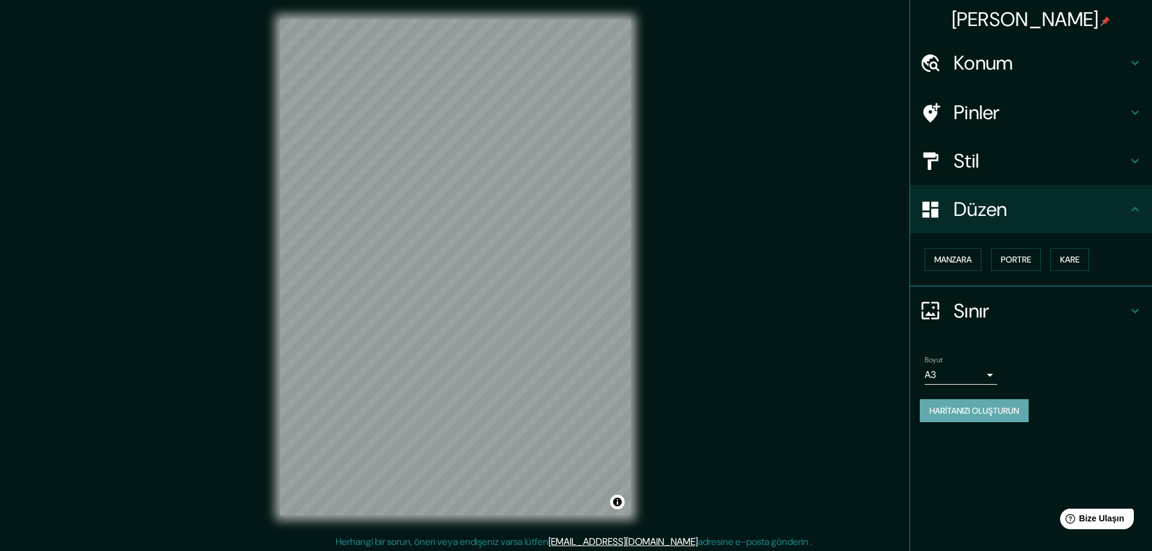
click at [981, 418] on font "Haritanızı oluşturun" at bounding box center [973, 411] width 89 height 16
click at [991, 379] on body "Haritalama Konum Trabzon, Türkiye Trabzon Türkiye Trabzon Cadde 25500 Aşkale/Er…" at bounding box center [576, 275] width 1152 height 551
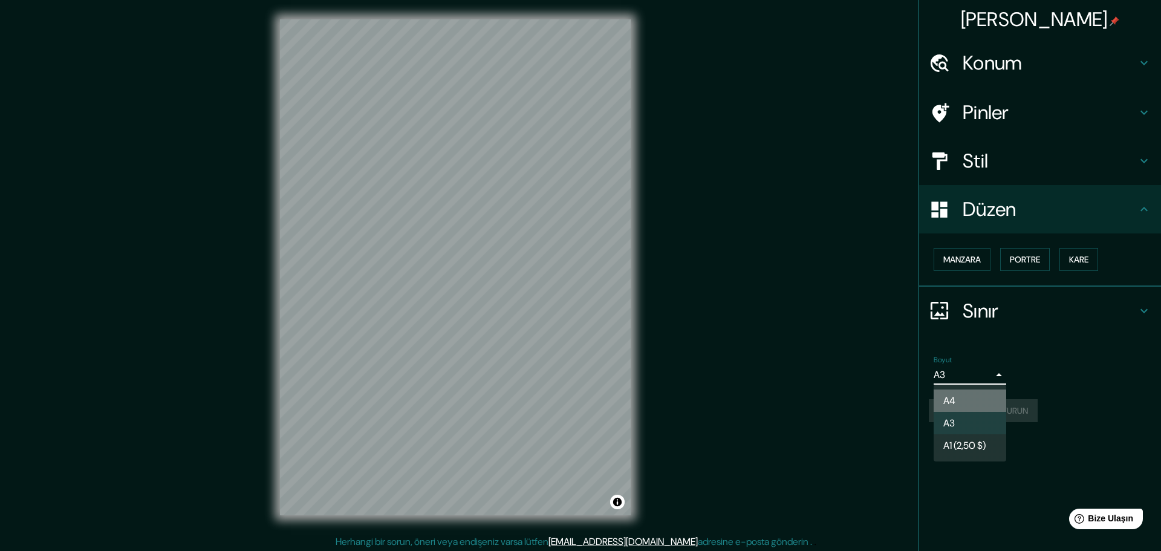
click at [978, 397] on li "A4" at bounding box center [969, 400] width 73 height 22
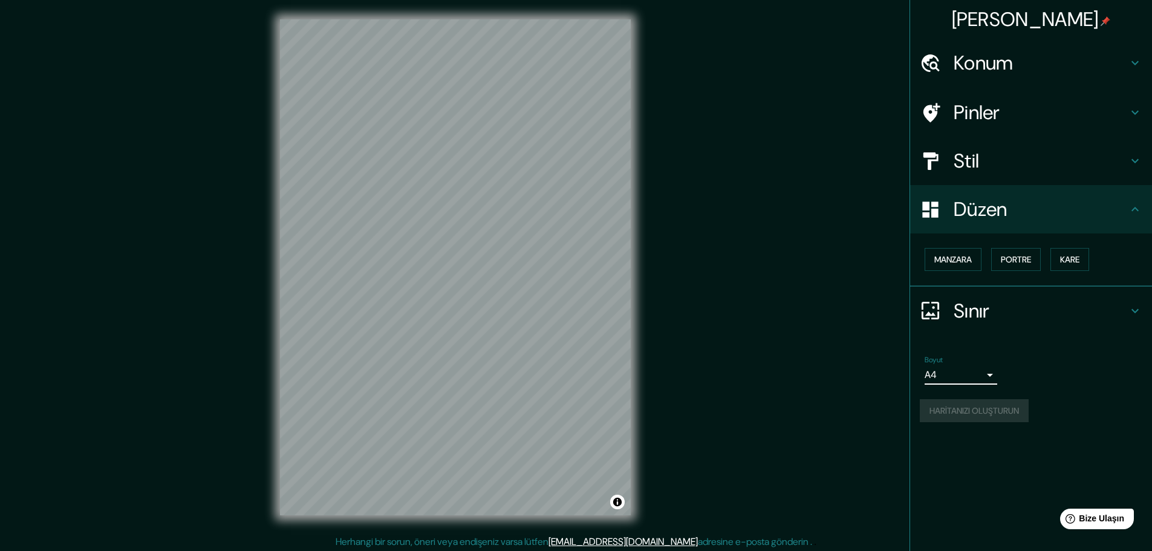
click at [987, 381] on body "Haritalama Konum Trabzon, Türkiye Trabzon Türkiye Trabzon Cadde 25500 Aşkale/Er…" at bounding box center [576, 275] width 1152 height 551
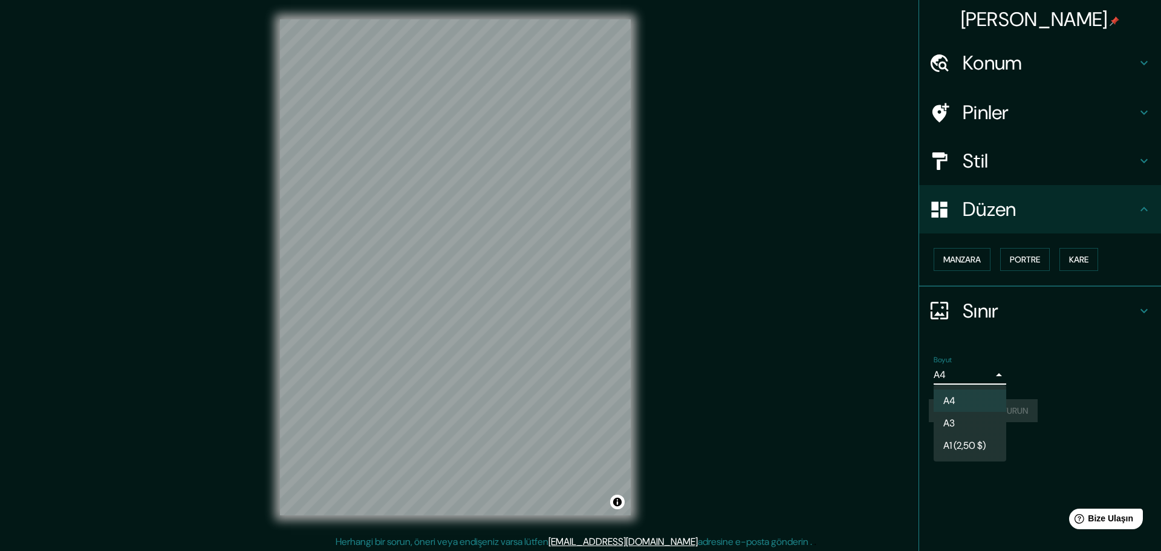
click at [998, 374] on div at bounding box center [580, 275] width 1161 height 551
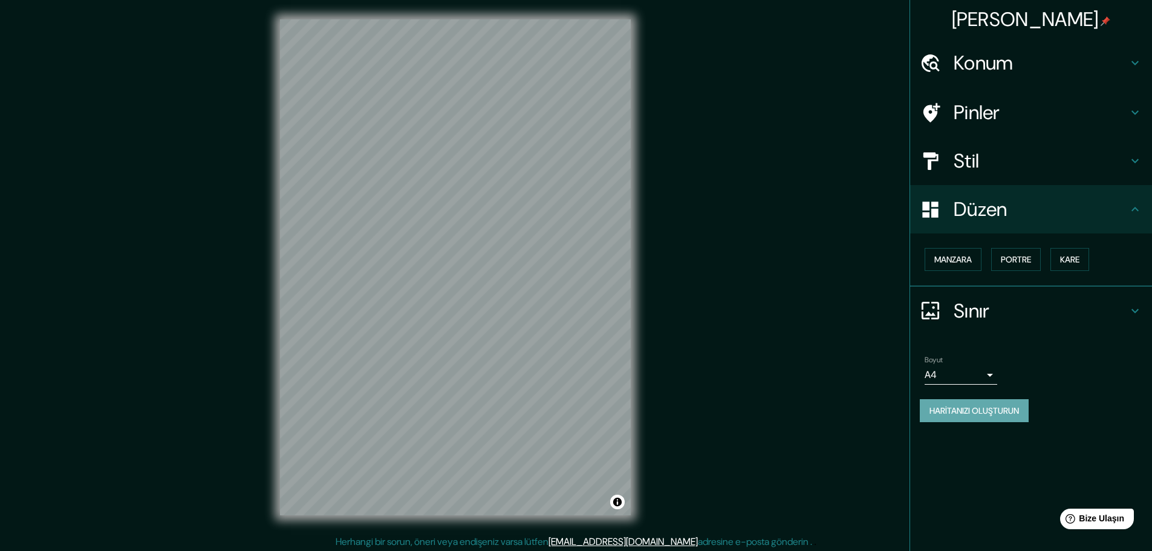
click at [985, 408] on font "Haritanızı oluşturun" at bounding box center [973, 410] width 89 height 11
click at [618, 500] on button "Atıfı değiştir" at bounding box center [617, 501] width 15 height 15
click at [681, 374] on div "Haritalama Konum Trabzon, Türkiye Trabzon Türkiye Trabzon Cadde 25500 Aşkale/Er…" at bounding box center [576, 277] width 1152 height 554
click at [753, 252] on div "Haritalama Konum Trabzon, Türkiye Trabzon Türkiye Trabzon Cadde 25500 Aşkale/Er…" at bounding box center [576, 277] width 1152 height 554
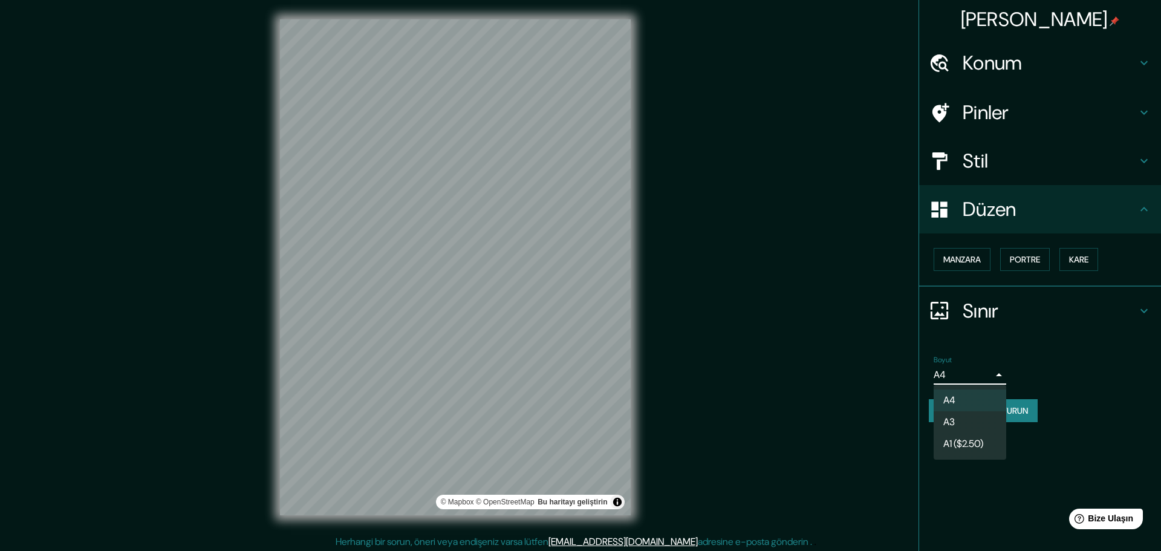
drag, startPoint x: 972, startPoint y: 368, endPoint x: 968, endPoint y: 374, distance: 7.4
click at [972, 368] on body "Haritalama Konum Trabzon, Türkiye Trabzon Türkiye Trabzon Cadde 25500 Aşkale/Er…" at bounding box center [580, 275] width 1161 height 551
click at [948, 423] on font "A3" at bounding box center [948, 422] width 11 height 13
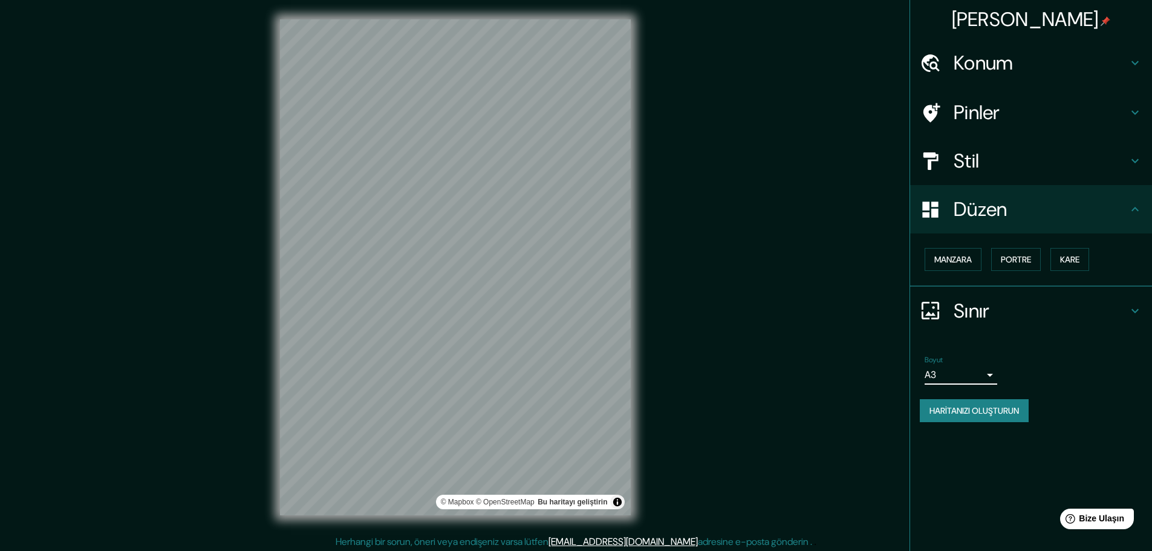
click at [959, 415] on font "Haritanızı oluşturun" at bounding box center [973, 410] width 89 height 11
click at [980, 410] on font "Haritanızı oluşturun" at bounding box center [973, 410] width 89 height 11
click at [981, 407] on font "Haritanızı oluşturun" at bounding box center [973, 410] width 89 height 11
click at [980, 406] on font "Haritanızı oluşturun" at bounding box center [973, 410] width 89 height 11
click at [962, 410] on font "Haritanızı oluşturun" at bounding box center [973, 410] width 89 height 11
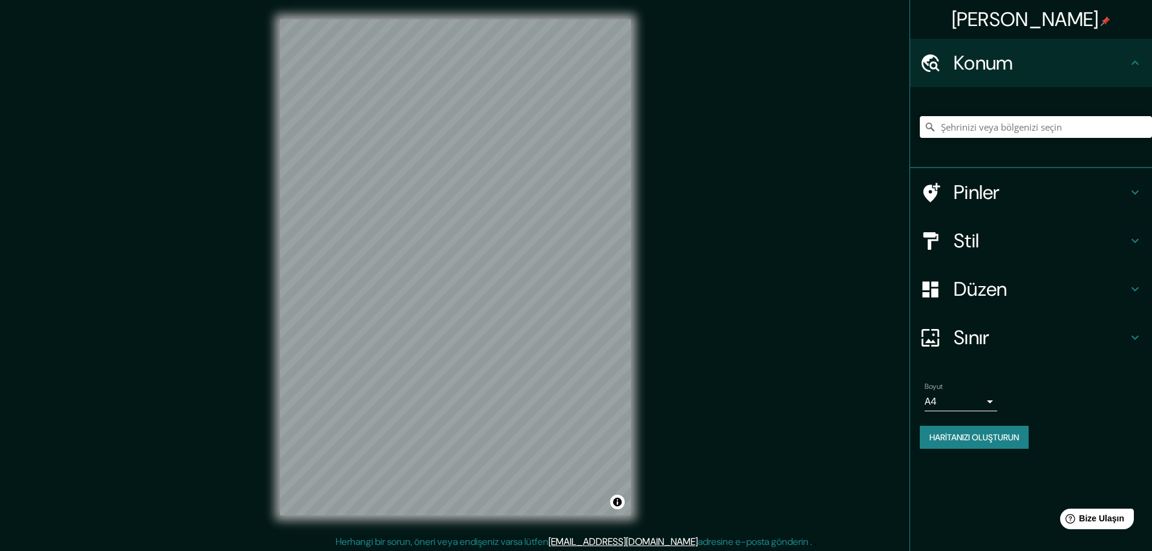
click at [1000, 129] on input "Şehrinizi veya bölgenizi seçin" at bounding box center [1035, 127] width 232 height 22
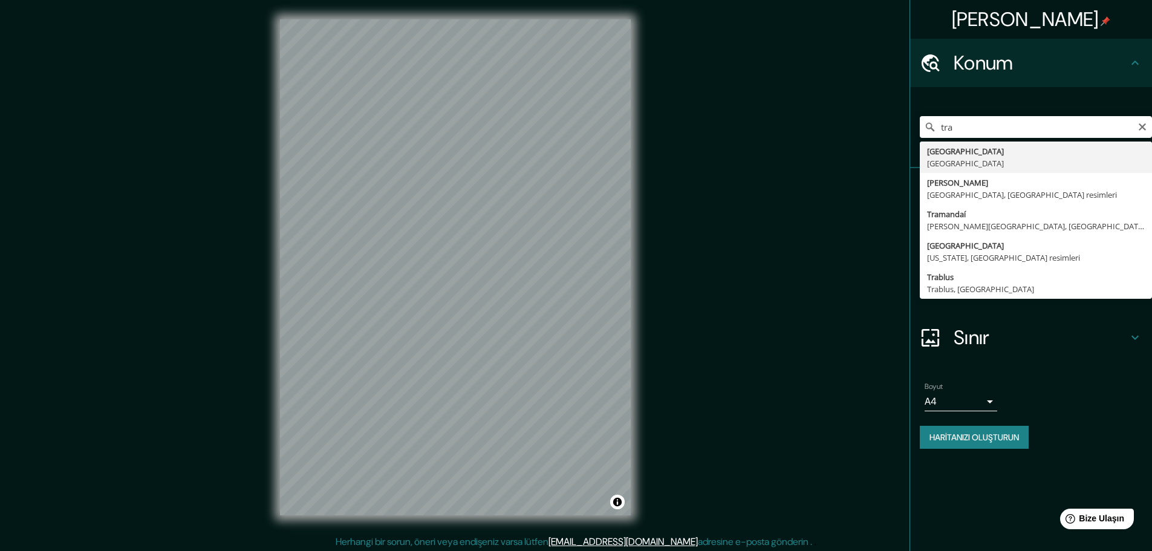
type input "[GEOGRAPHIC_DATA], [GEOGRAPHIC_DATA]"
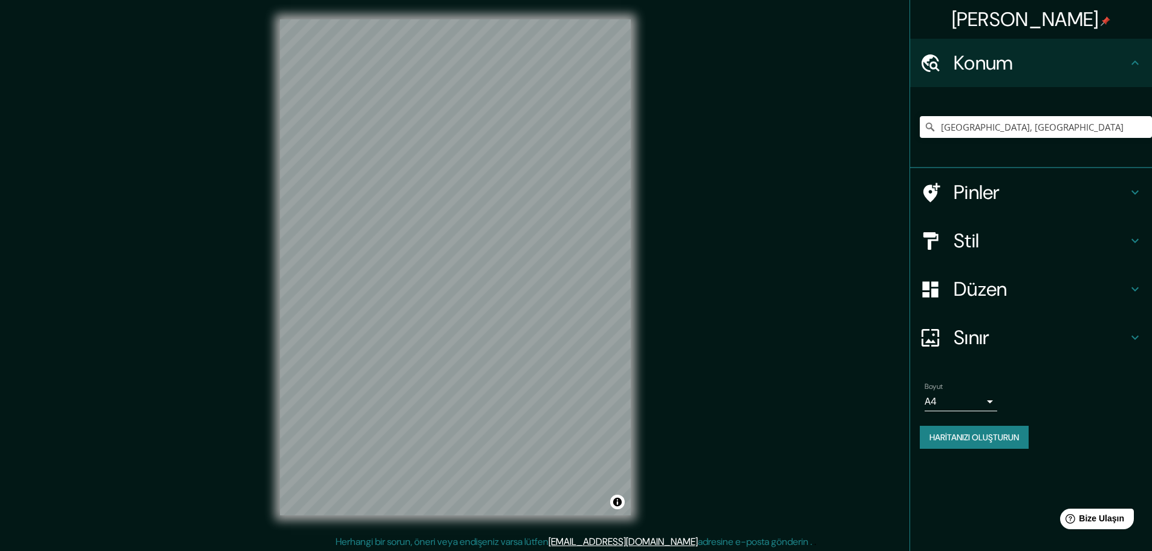
click at [970, 277] on font "Düzen" at bounding box center [980, 288] width 54 height 25
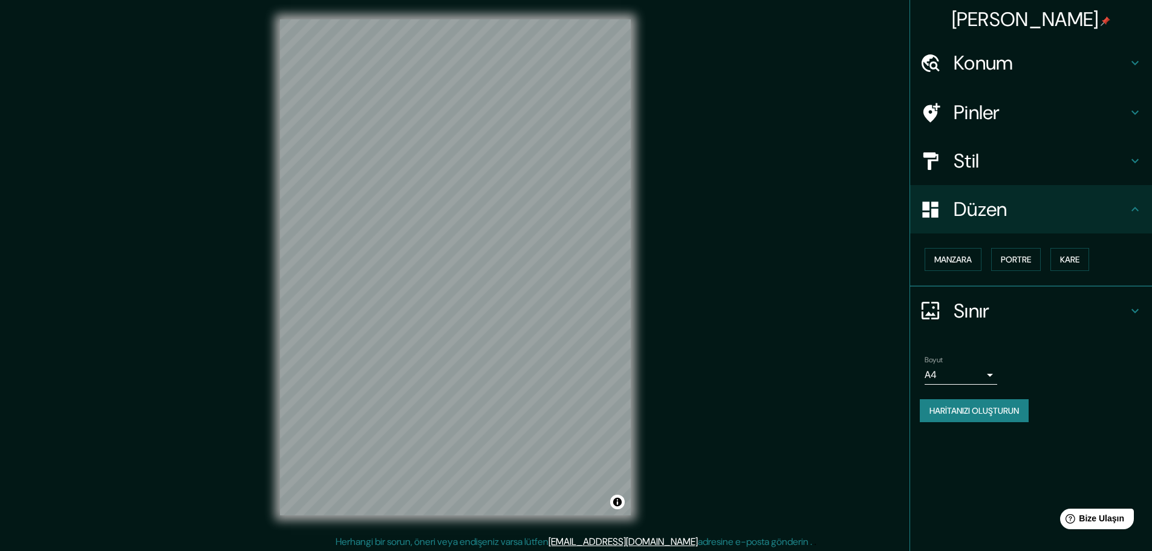
click at [1008, 172] on div "Stil" at bounding box center [1031, 161] width 242 height 48
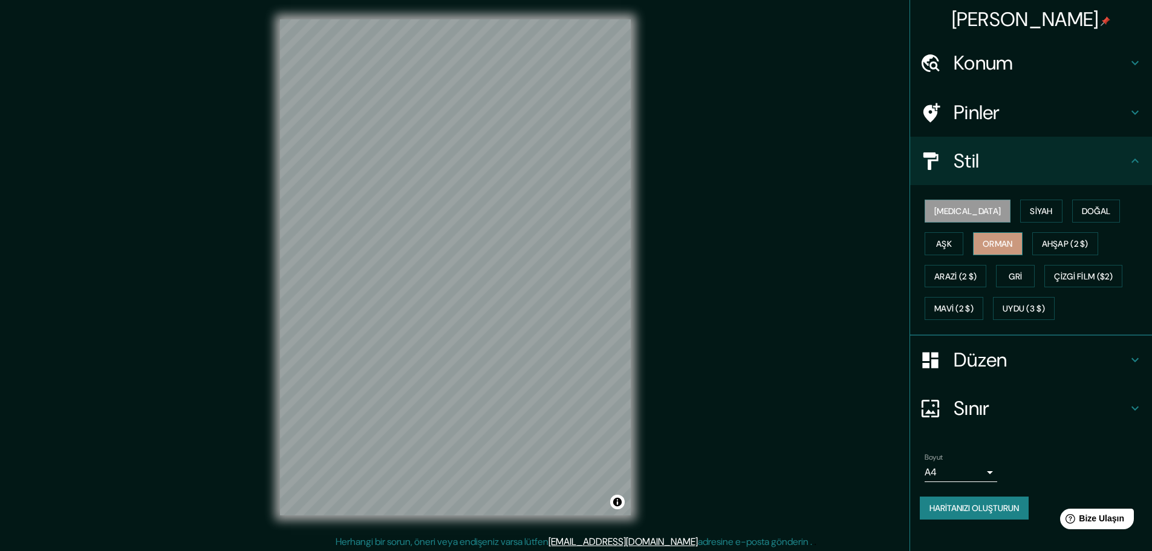
click at [982, 245] on font "Orman" at bounding box center [997, 243] width 30 height 11
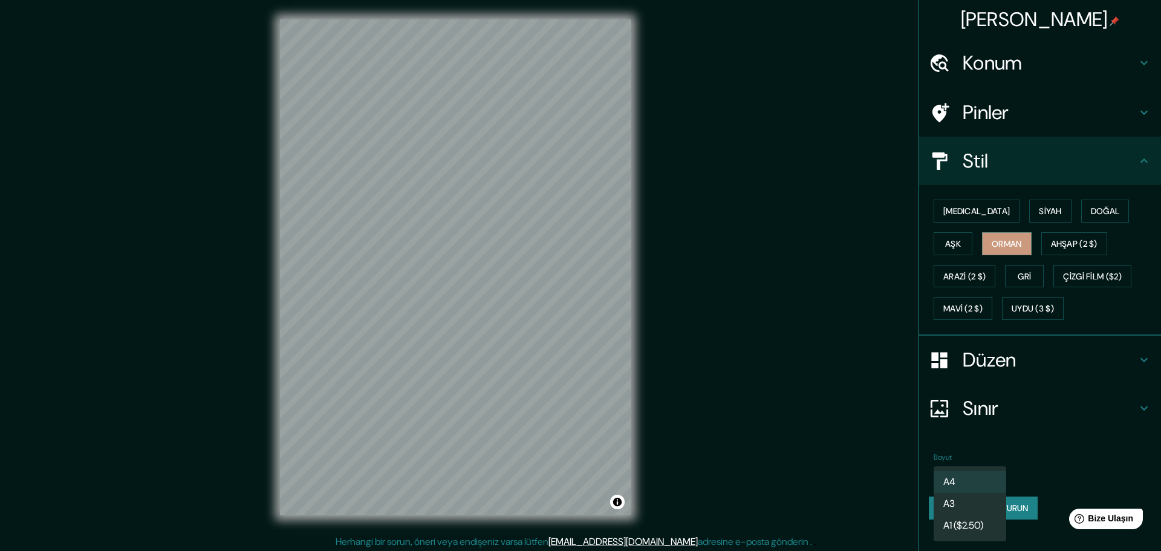
click at [950, 471] on body "Haritalama Konum Trabzon, Türkiye Pinler Stil Beyaz Siyah Doğal Aşk Orman Ahşap…" at bounding box center [580, 275] width 1161 height 551
click at [956, 500] on li "A3" at bounding box center [969, 504] width 73 height 22
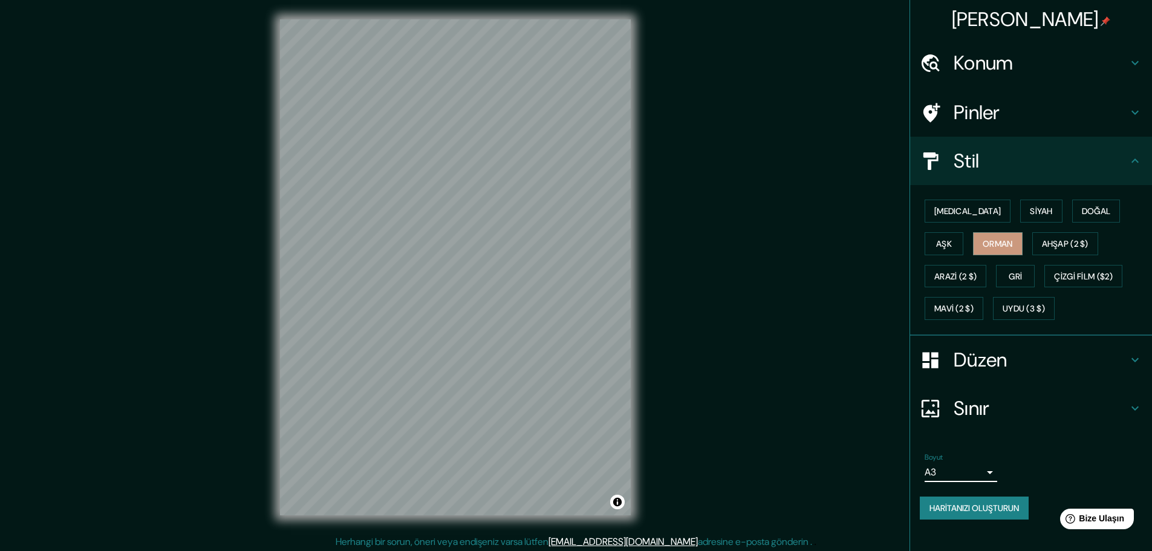
click at [968, 464] on body "Haritalama Konum Trabzon, Türkiye Pinler Stil Beyaz Siyah Doğal Aşk Orman Ahşap…" at bounding box center [576, 275] width 1152 height 551
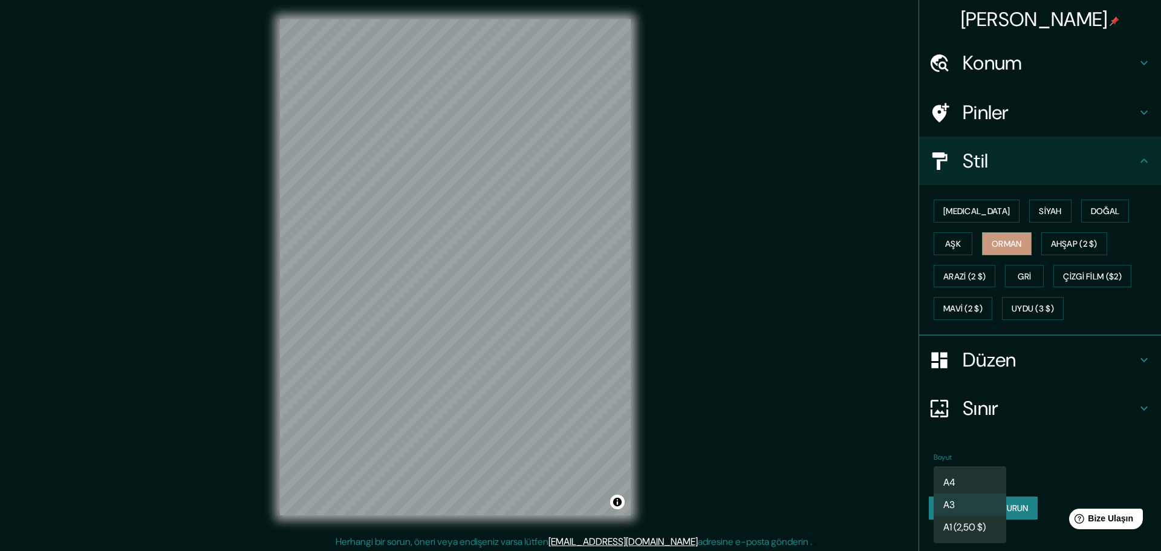
click at [970, 464] on div at bounding box center [580, 275] width 1161 height 551
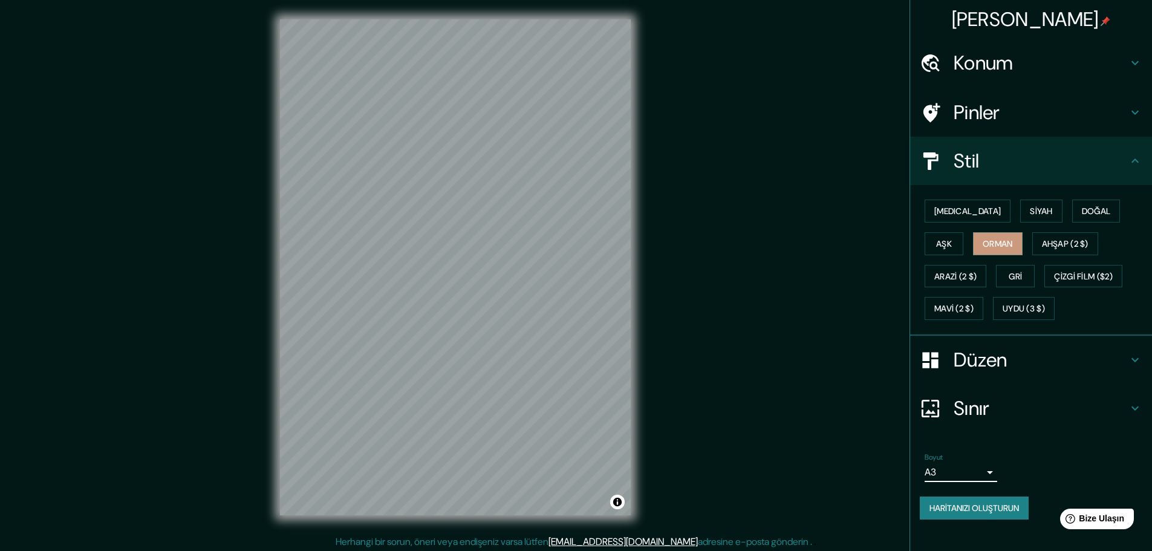
click at [993, 502] on font "Haritanızı oluşturun" at bounding box center [973, 508] width 89 height 16
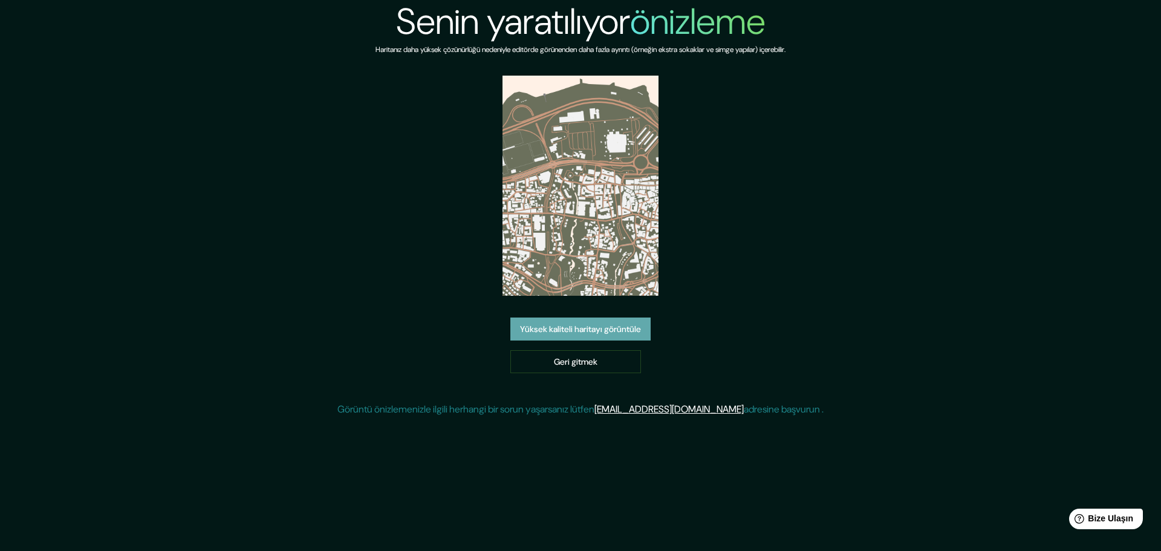
click at [621, 322] on font "Yüksek kaliteli haritayı görüntüle" at bounding box center [580, 329] width 121 height 16
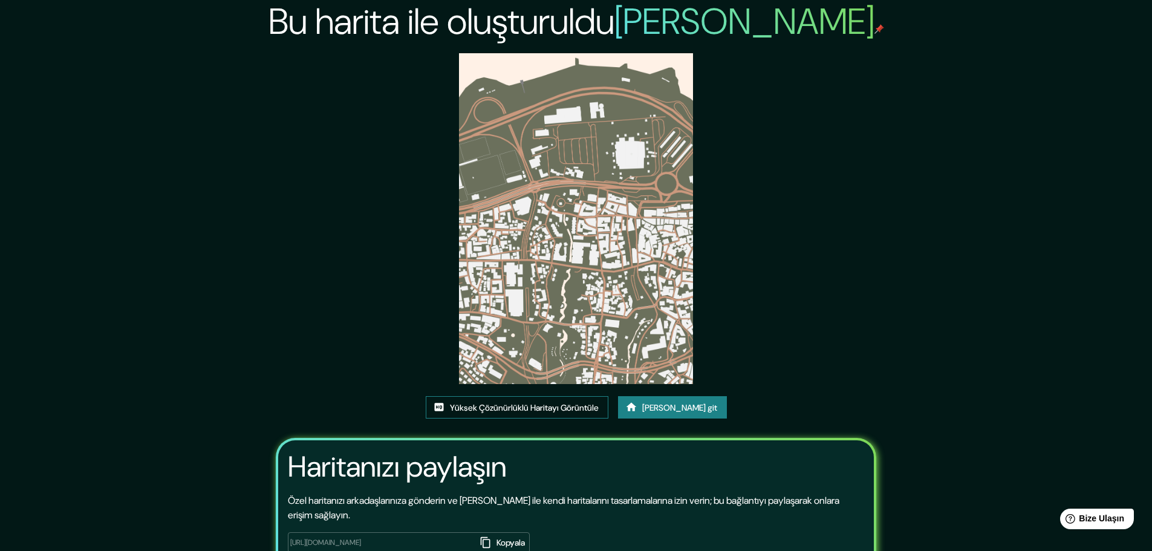
click at [594, 407] on font "Yüksek Çözünürlüklü Haritayı Görüntüle" at bounding box center [524, 407] width 149 height 11
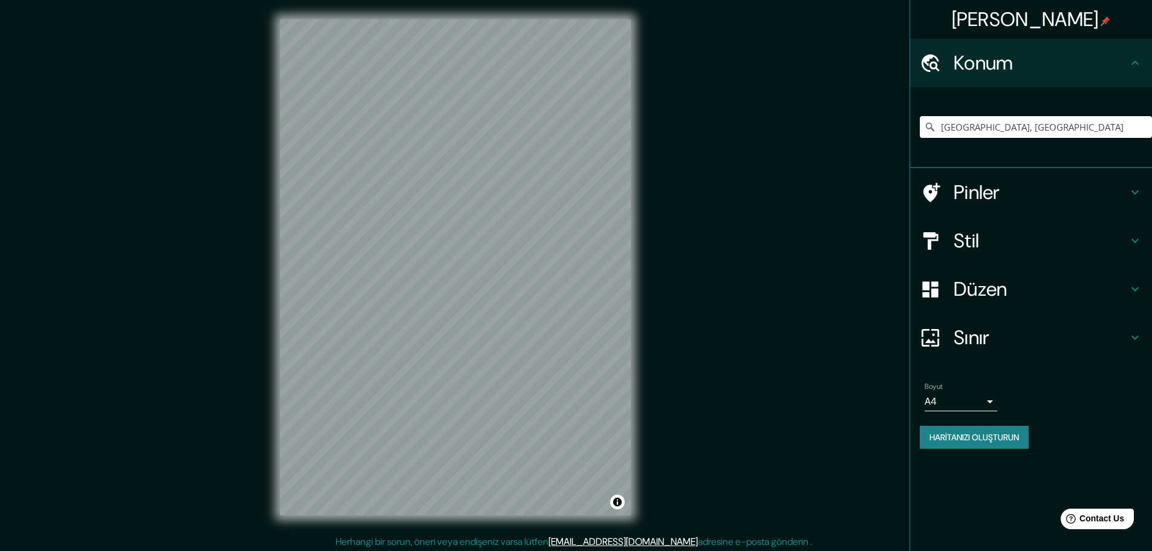
click at [1025, 122] on input "[GEOGRAPHIC_DATA], [GEOGRAPHIC_DATA]" at bounding box center [1035, 127] width 232 height 22
drag, startPoint x: 1008, startPoint y: 126, endPoint x: 980, endPoint y: 129, distance: 28.0
click at [980, 129] on input "[GEOGRAPHIC_DATA], [GEOGRAPHIC_DATA]" at bounding box center [1035, 127] width 232 height 22
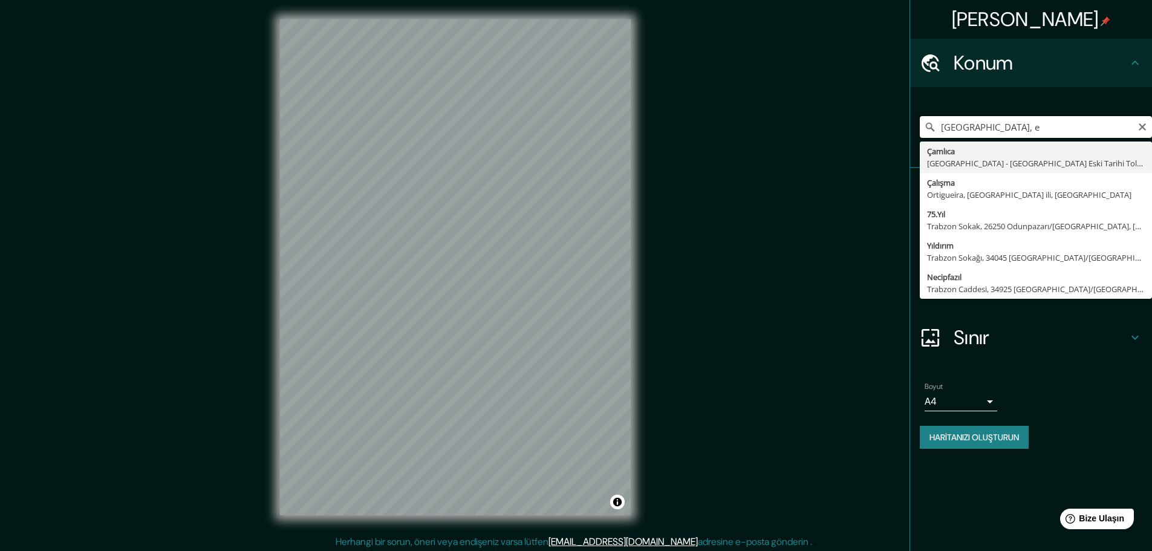
drag, startPoint x: 1003, startPoint y: 130, endPoint x: 980, endPoint y: 131, distance: 22.4
click at [980, 131] on input "[GEOGRAPHIC_DATA], e" at bounding box center [1035, 127] width 232 height 22
type input "[GEOGRAPHIC_DATA], [GEOGRAPHIC_DATA]"
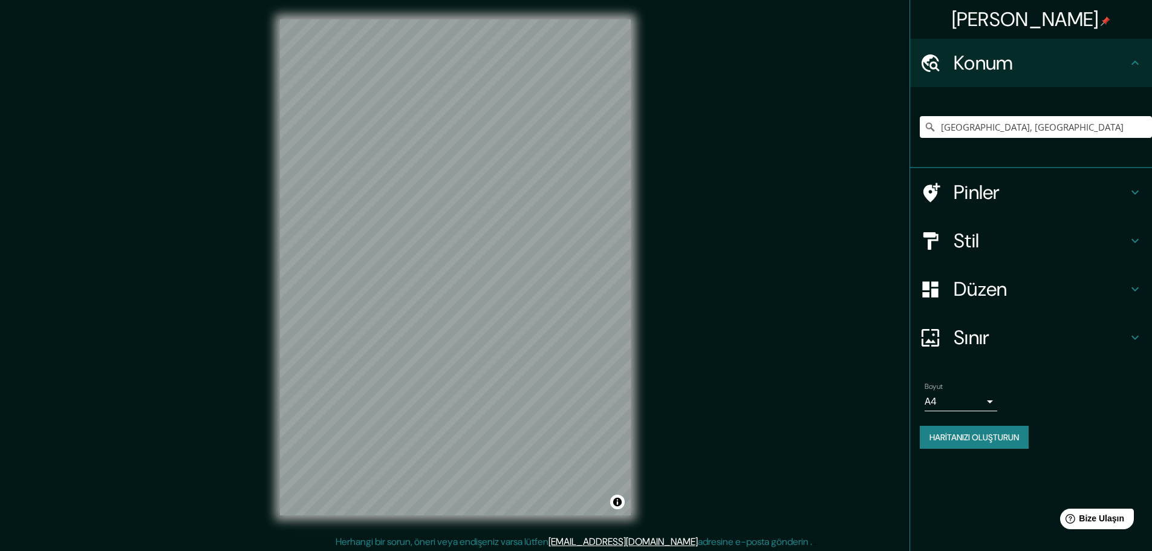
click at [646, 210] on div "© Mapbox © OpenStreetMap Bu haritayı geliştirin" at bounding box center [455, 267] width 389 height 534
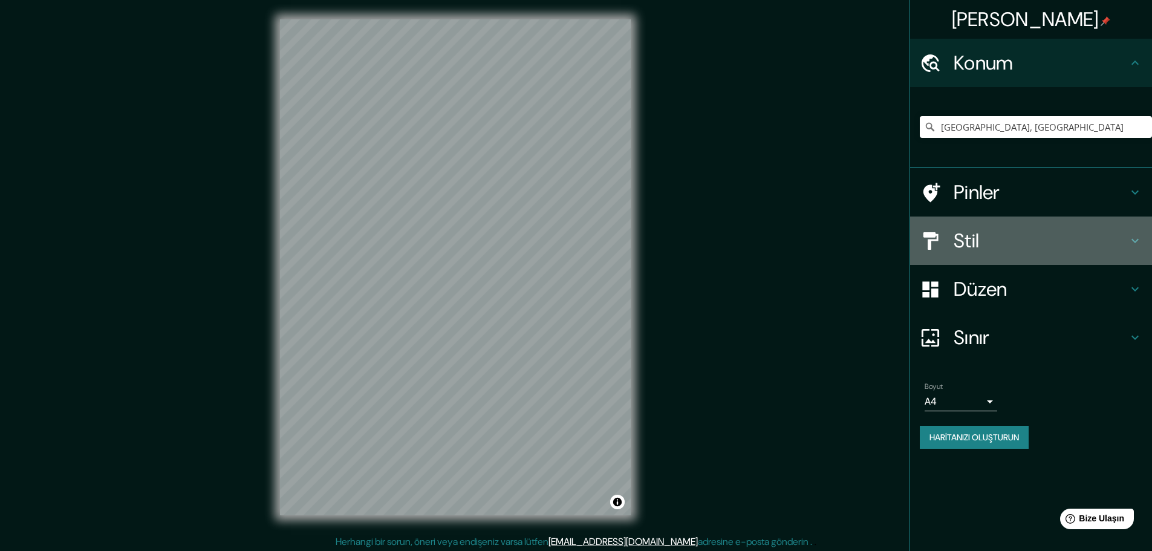
click at [1040, 256] on div "Stil" at bounding box center [1031, 240] width 242 height 48
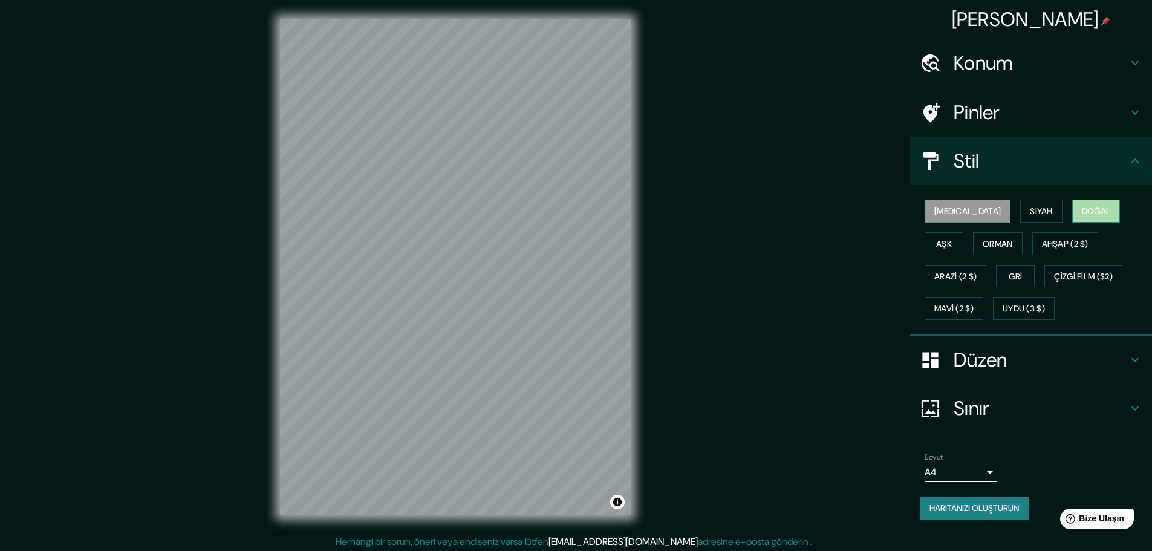
click at [1081, 213] on font "Doğal" at bounding box center [1095, 211] width 29 height 11
click at [981, 473] on body "Haritalama Konum [GEOGRAPHIC_DATA], Türkiye Pinler Stil [MEDICAL_DATA] Siyah Do…" at bounding box center [576, 275] width 1152 height 551
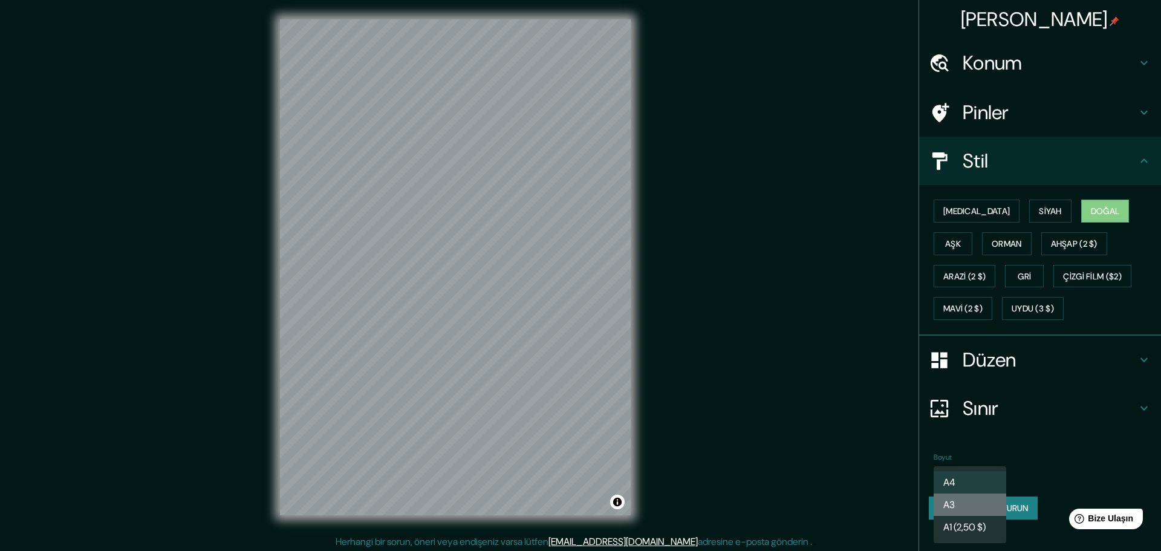
click at [975, 510] on li "A3" at bounding box center [969, 504] width 73 height 22
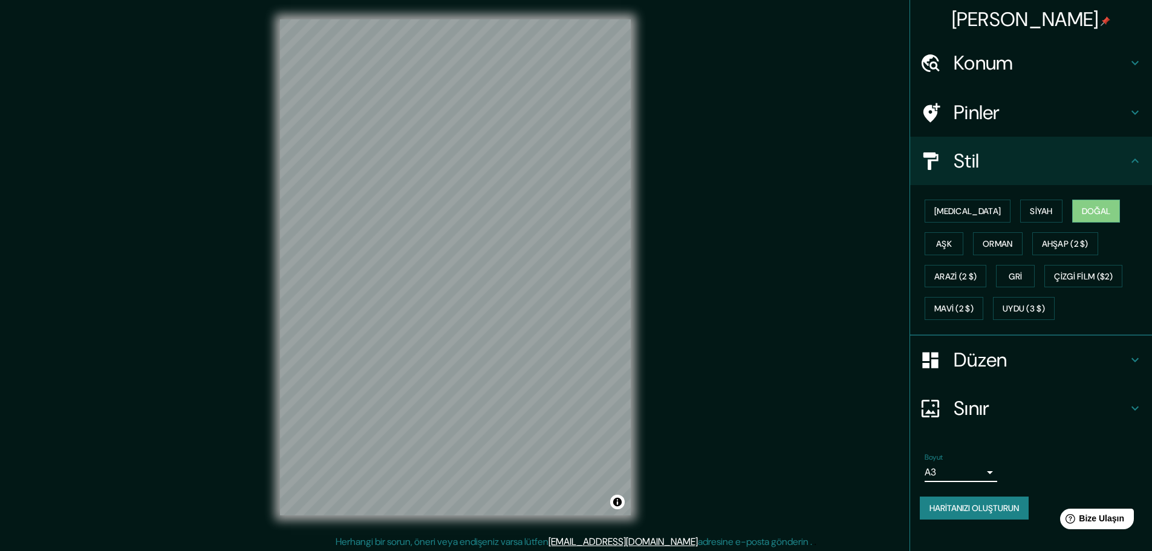
click at [974, 513] on font "Haritanızı oluşturun" at bounding box center [973, 507] width 89 height 11
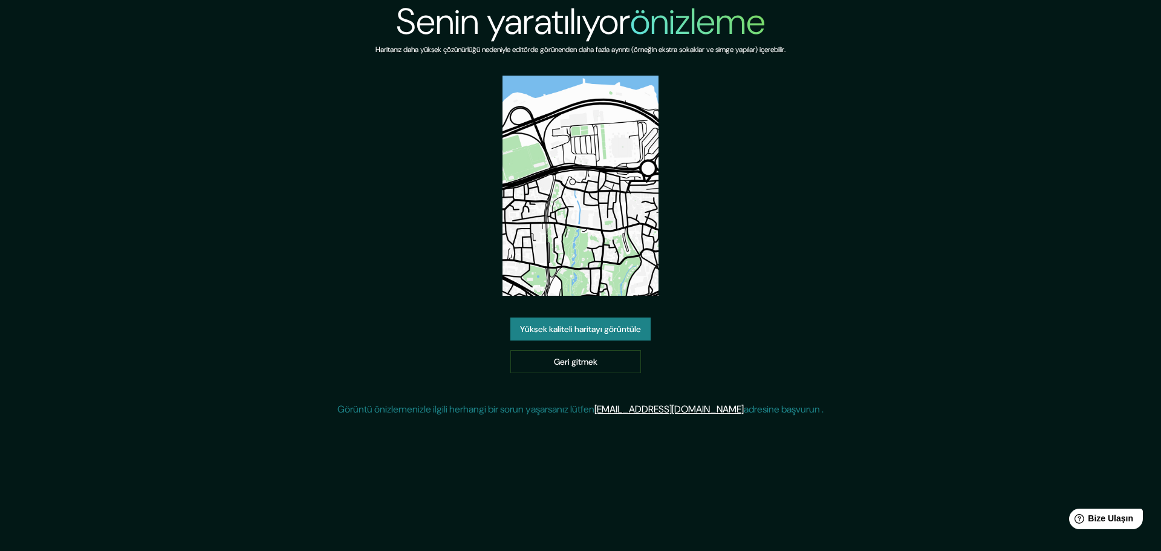
click at [629, 323] on font "Yüksek kaliteli haritayı görüntüle" at bounding box center [580, 329] width 121 height 16
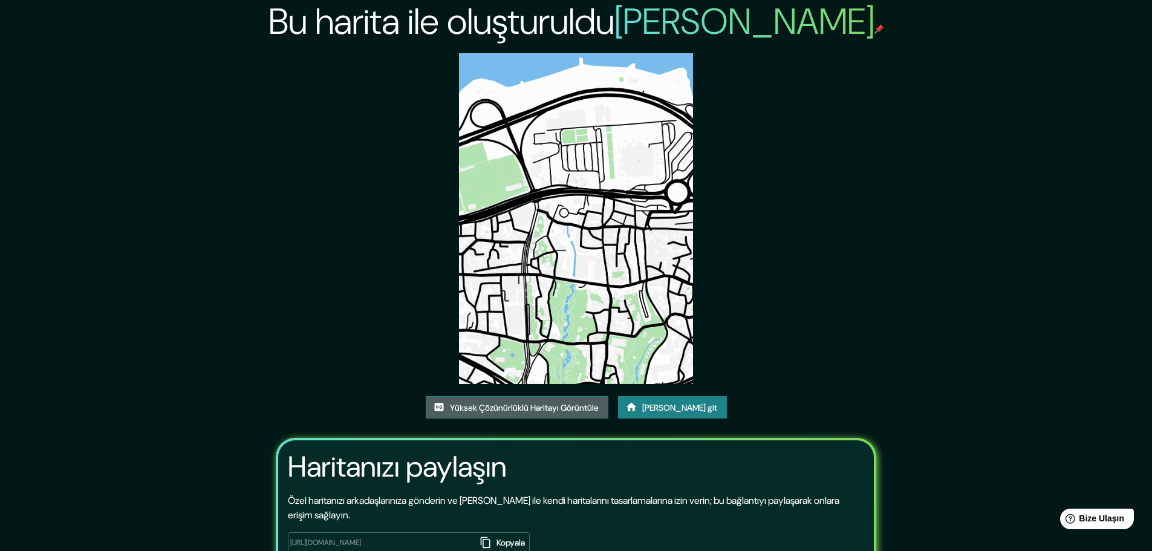
drag, startPoint x: 574, startPoint y: 150, endPoint x: 528, endPoint y: 417, distance: 271.1
click at [528, 417] on link "Yüksek Çözünürlüklü Haritayı Görüntüle" at bounding box center [517, 407] width 183 height 23
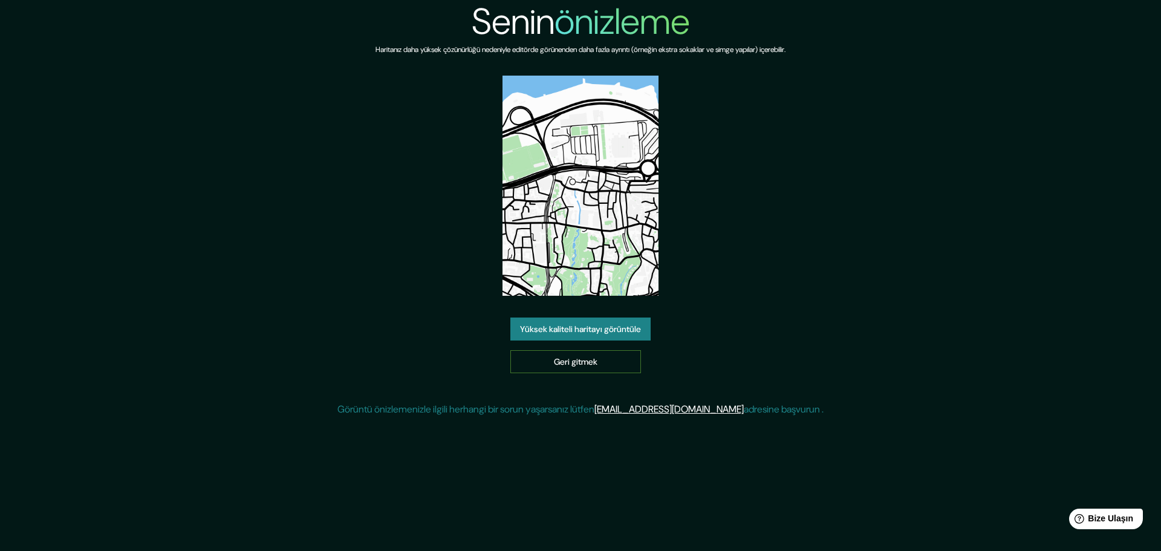
click at [637, 355] on link "Geri gitmek" at bounding box center [575, 361] width 131 height 23
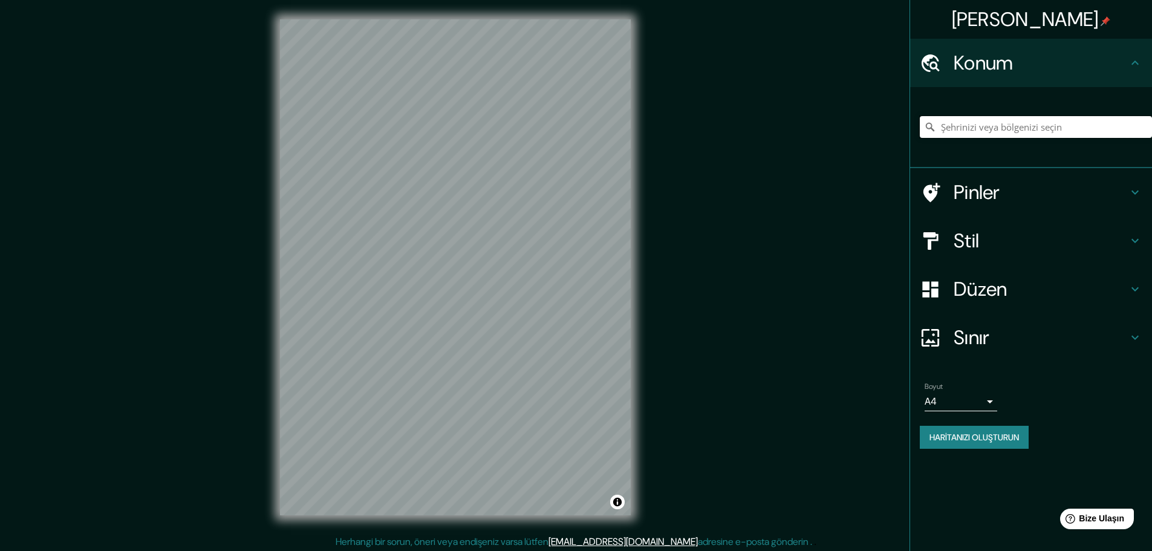
click at [1040, 130] on input "Şehrinizi veya bölgenizi seçin" at bounding box center [1035, 127] width 232 height 22
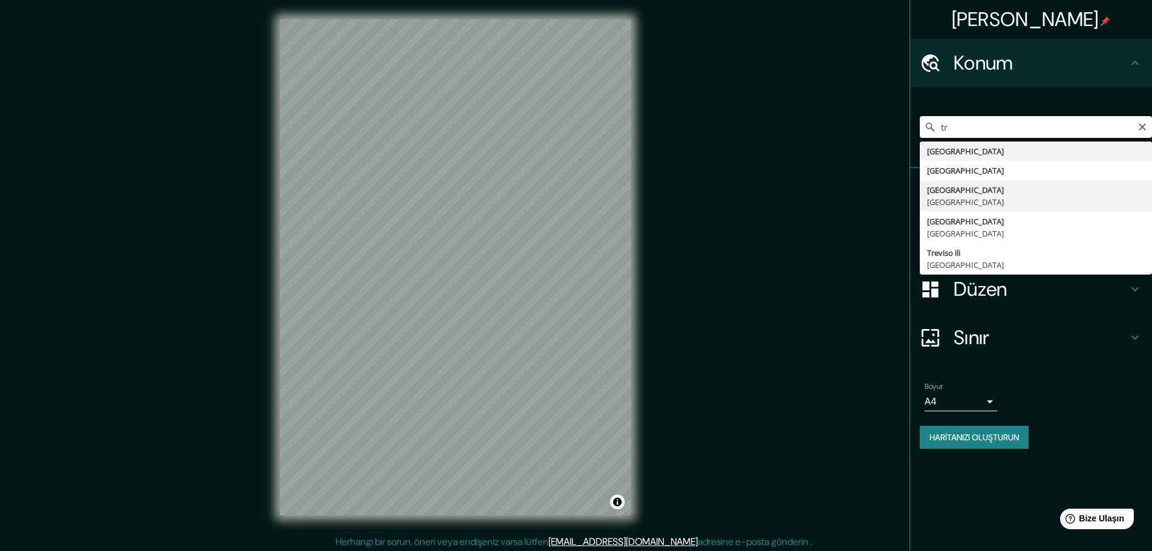
type input "[GEOGRAPHIC_DATA], [GEOGRAPHIC_DATA]"
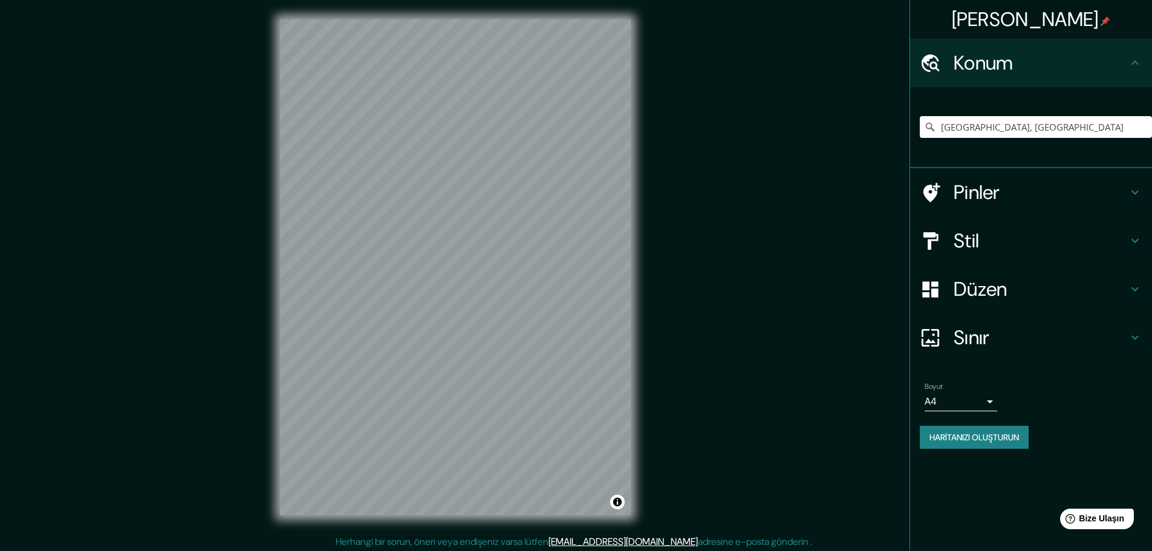
click at [997, 278] on font "Düzen" at bounding box center [980, 288] width 54 height 25
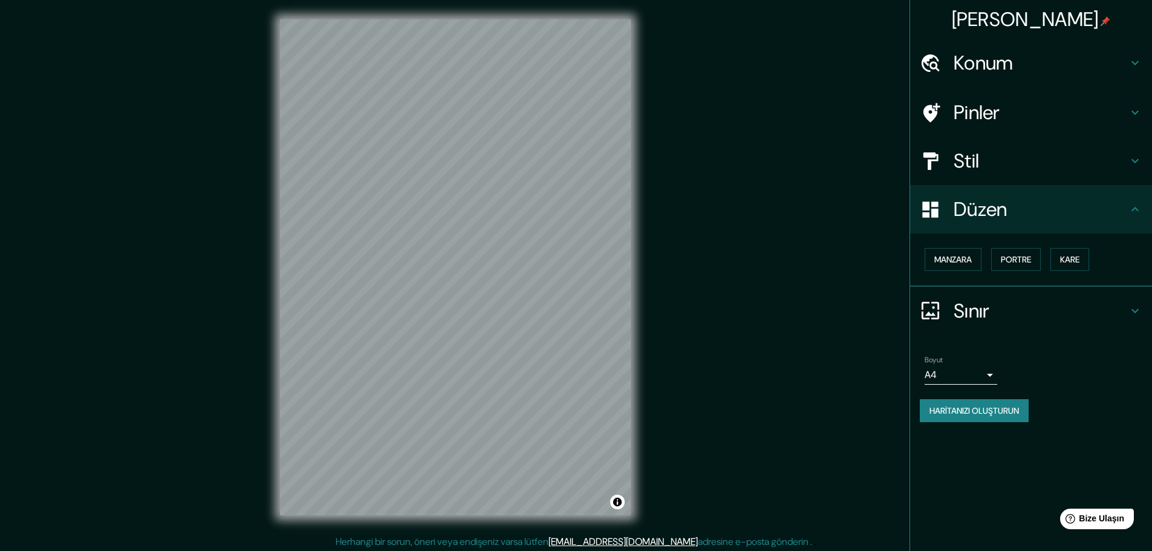
click at [1038, 199] on h4 "Düzen" at bounding box center [1040, 209] width 174 height 24
click at [1049, 173] on div "Stil" at bounding box center [1031, 161] width 242 height 48
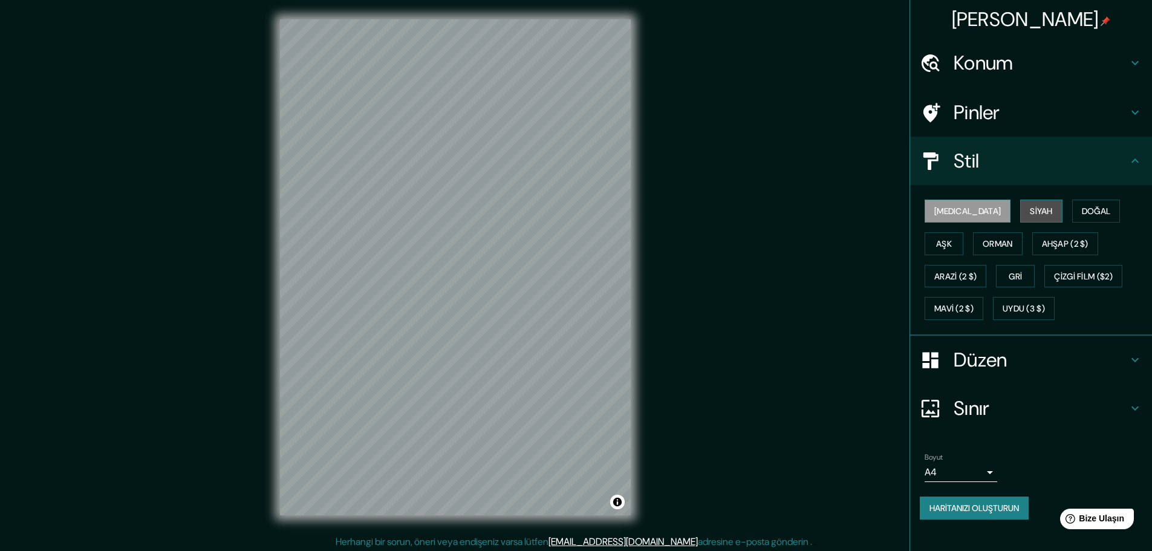
click at [1029, 209] on font "Siyah" at bounding box center [1040, 211] width 23 height 11
click at [955, 209] on font "[MEDICAL_DATA]" at bounding box center [967, 211] width 66 height 11
click at [1020, 219] on button "Siyah" at bounding box center [1041, 210] width 42 height 23
click at [963, 232] on button "Aşk" at bounding box center [943, 243] width 39 height 23
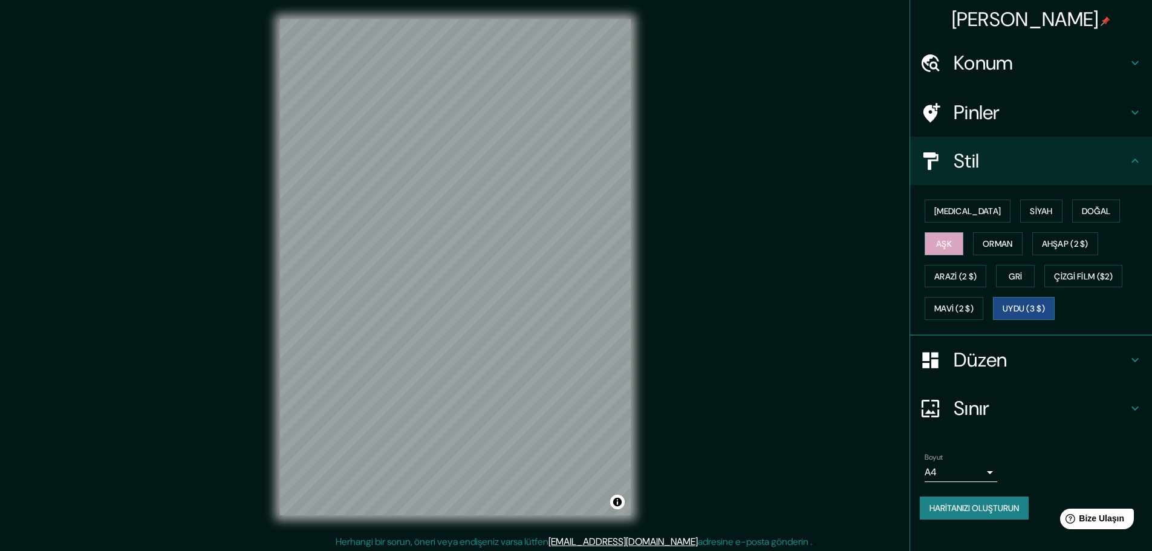
click at [1002, 309] on font "Uydu (3 $)" at bounding box center [1023, 308] width 42 height 11
click at [996, 274] on button "Gri" at bounding box center [1015, 276] width 39 height 23
click at [1020, 210] on button "Siyah" at bounding box center [1041, 210] width 42 height 23
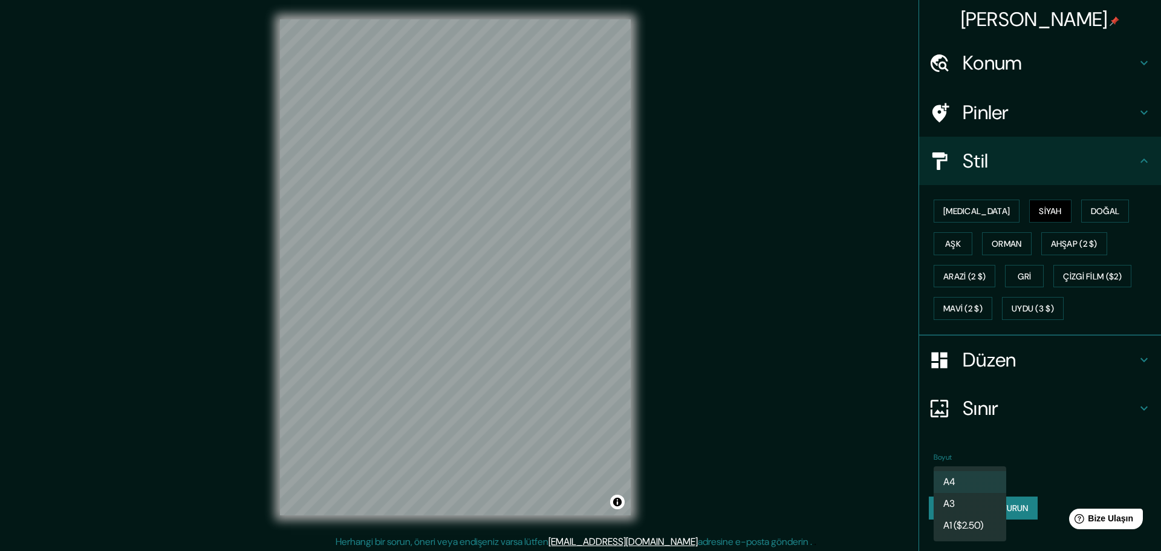
click at [944, 470] on body "Haritalama Konum [GEOGRAPHIC_DATA], Türkiye Pinler Stil [MEDICAL_DATA] Siyah Do…" at bounding box center [580, 275] width 1161 height 551
click at [979, 508] on li "A3" at bounding box center [969, 504] width 73 height 22
type input "a4"
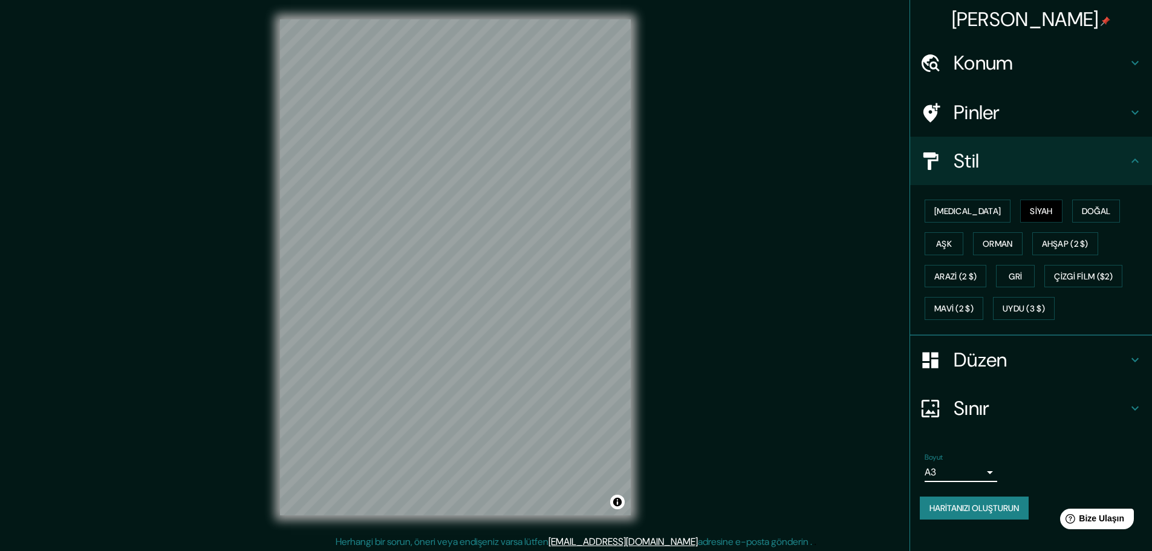
click at [979, 507] on font "Haritanızı oluşturun" at bounding box center [973, 507] width 89 height 11
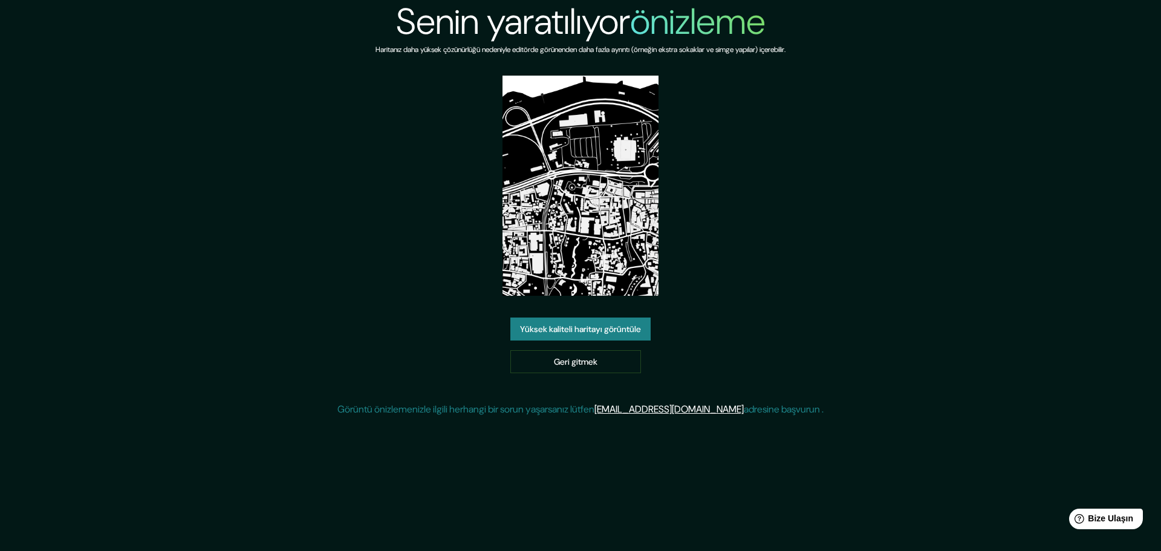
click at [571, 329] on font "Yüksek kaliteli haritayı görüntüle" at bounding box center [580, 329] width 121 height 11
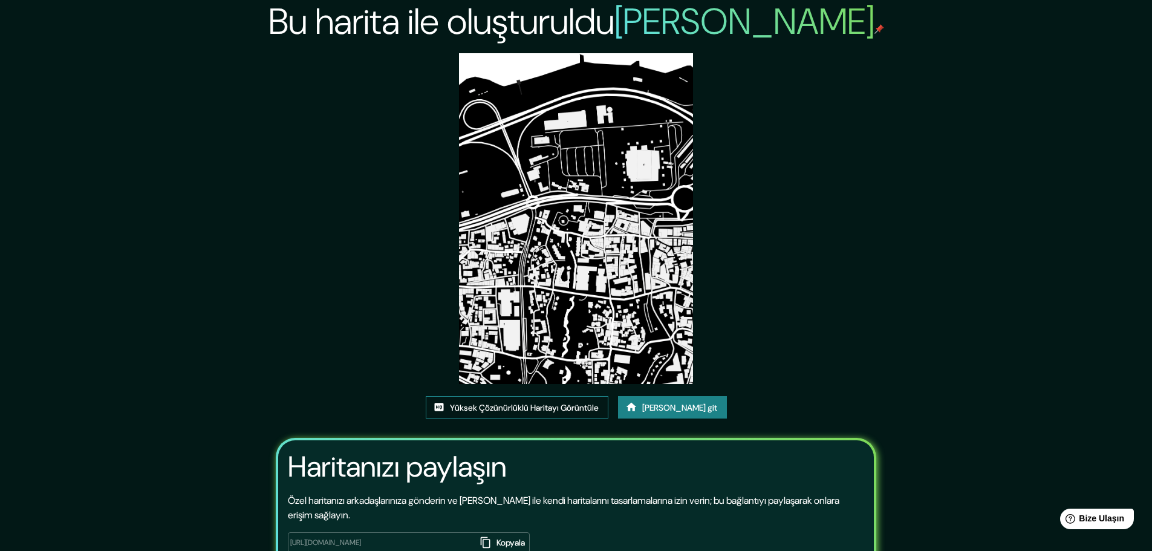
click at [543, 400] on font "Yüksek Çözünürlüklü Haritayı Görüntüle" at bounding box center [524, 408] width 149 height 16
click at [673, 403] on font "Ana sayfaya git" at bounding box center [679, 407] width 75 height 11
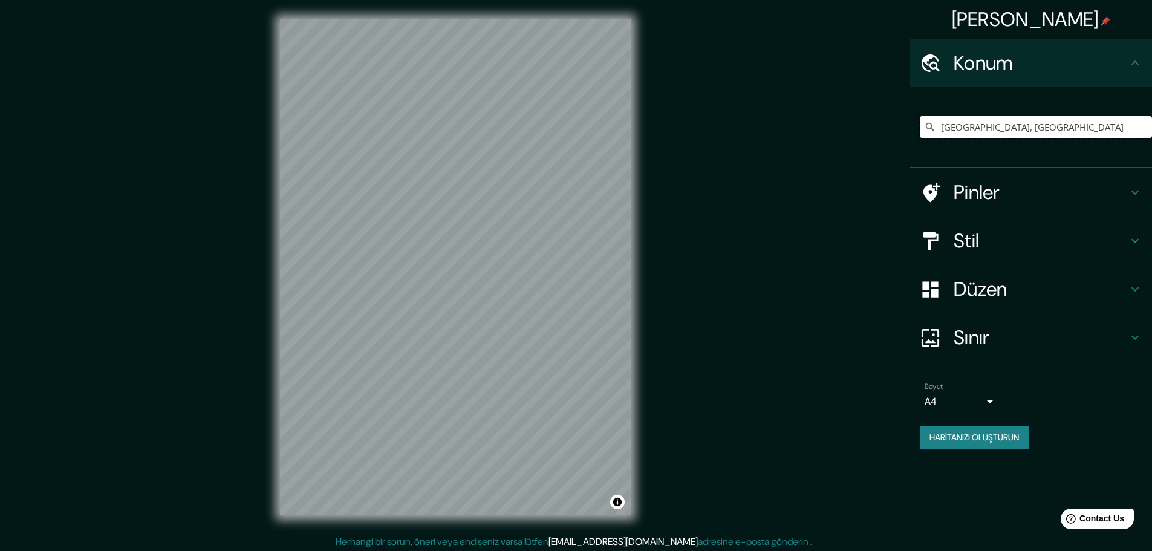
click at [1040, 132] on input "[GEOGRAPHIC_DATA], [GEOGRAPHIC_DATA]" at bounding box center [1035, 127] width 232 height 22
drag, startPoint x: 1046, startPoint y: 132, endPoint x: 974, endPoint y: 132, distance: 71.9
click at [974, 132] on input "[GEOGRAPHIC_DATA], [GEOGRAPHIC_DATA]" at bounding box center [1035, 127] width 232 height 22
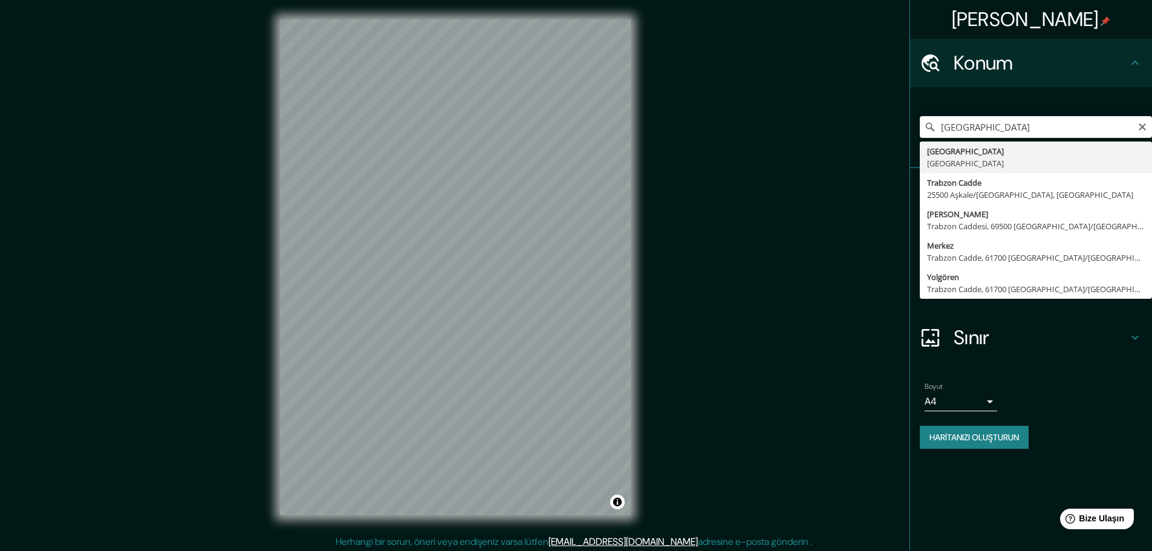
type input "[GEOGRAPHIC_DATA], [GEOGRAPHIC_DATA]"
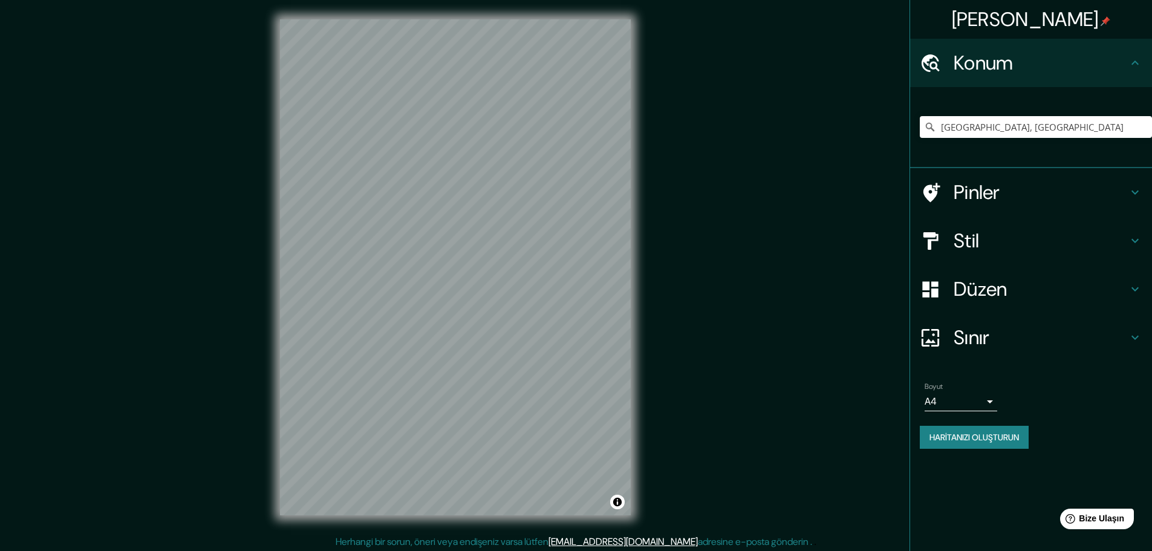
click at [992, 297] on font "Düzen" at bounding box center [980, 288] width 54 height 25
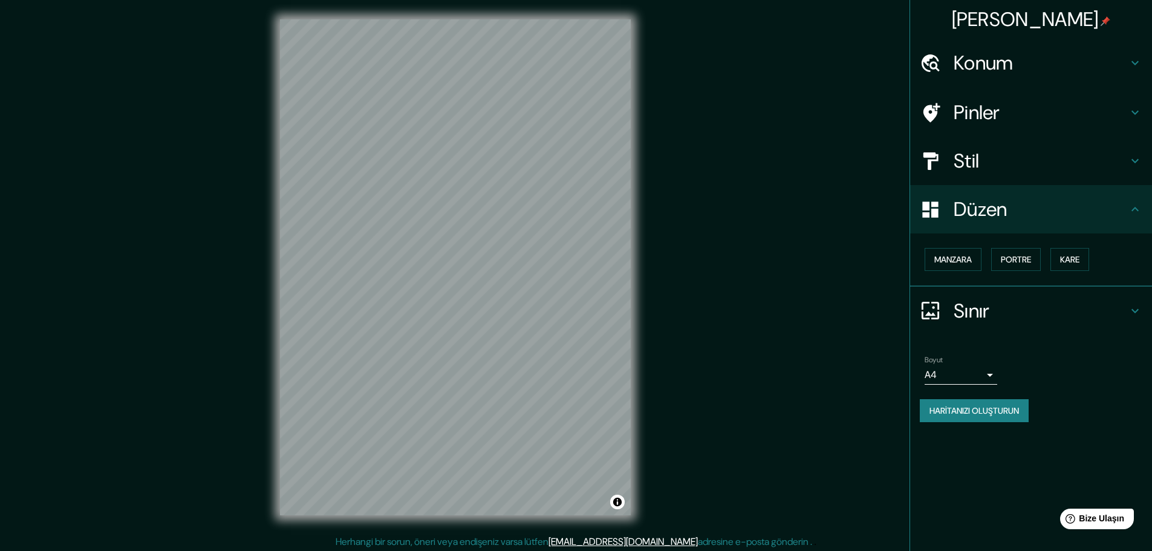
click at [985, 162] on h4 "Stil" at bounding box center [1040, 161] width 174 height 24
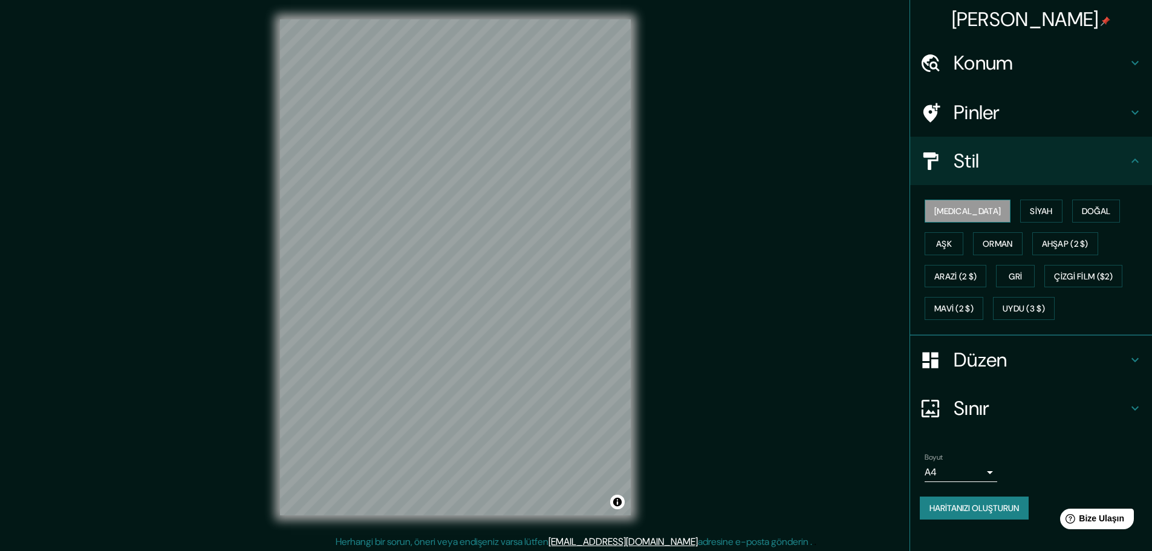
click at [961, 213] on button "[MEDICAL_DATA]" at bounding box center [967, 210] width 86 height 23
click at [963, 232] on button "Aşk" at bounding box center [943, 243] width 39 height 23
click at [1032, 238] on button "Ahşap (2 $)" at bounding box center [1065, 243] width 66 height 23
click at [976, 271] on font "Arazi (2 $)" at bounding box center [955, 276] width 42 height 11
click at [1008, 284] on font "Gri" at bounding box center [1014, 276] width 13 height 16
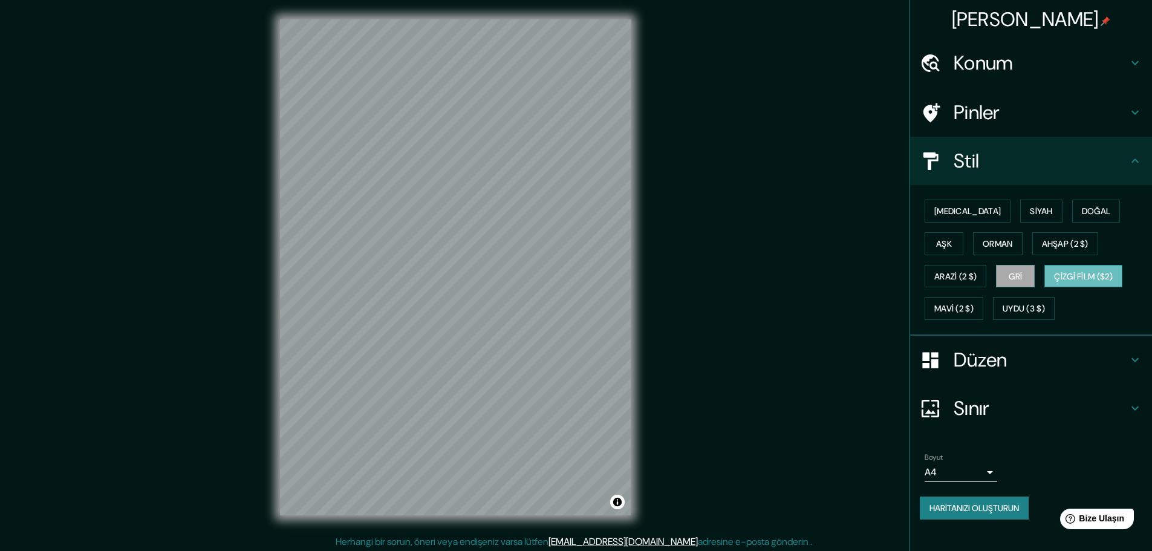
click at [1054, 270] on font "Çizgi Film ($2)" at bounding box center [1083, 276] width 59 height 16
